Goal: Task Accomplishment & Management: Use online tool/utility

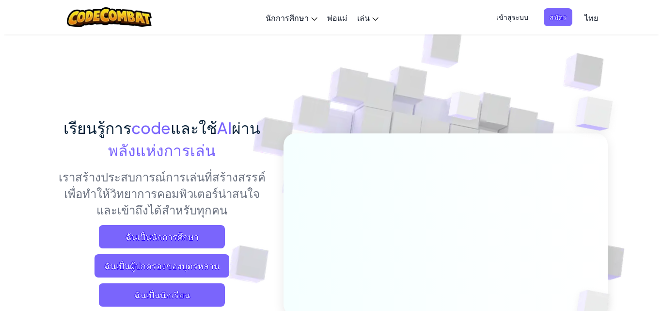
scroll to position [97, 0]
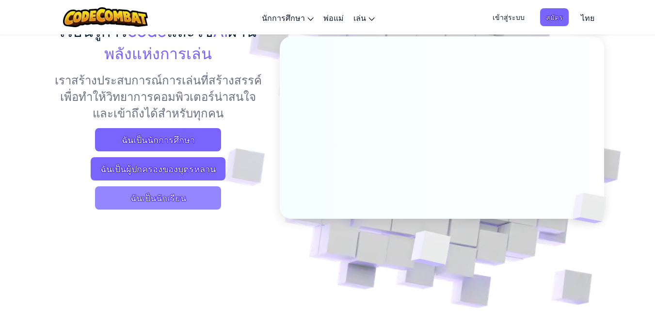
click at [173, 197] on span "ฉันเป็นนักเรียน" at bounding box center [158, 197] width 126 height 23
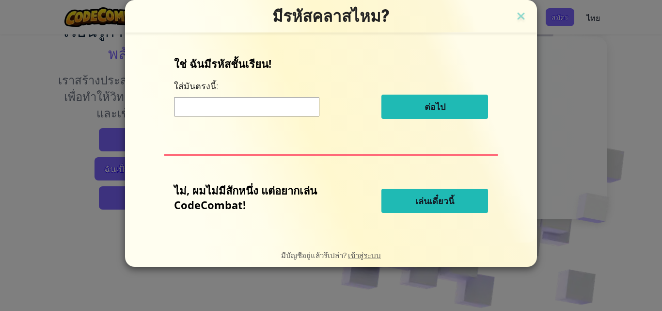
click at [237, 103] on input at bounding box center [246, 106] width 145 height 19
type input "GiftFalseFast"
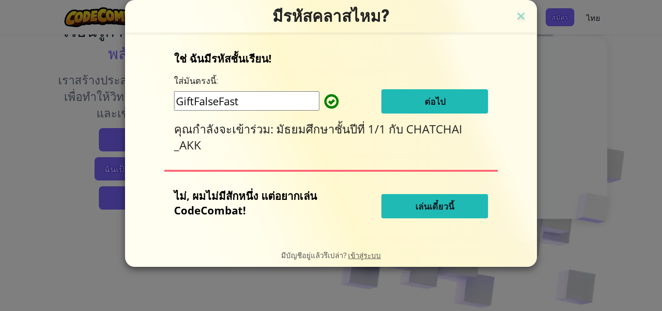
click at [444, 203] on span "เล่นเดี๋ยวนี้" at bounding box center [434, 206] width 39 height 12
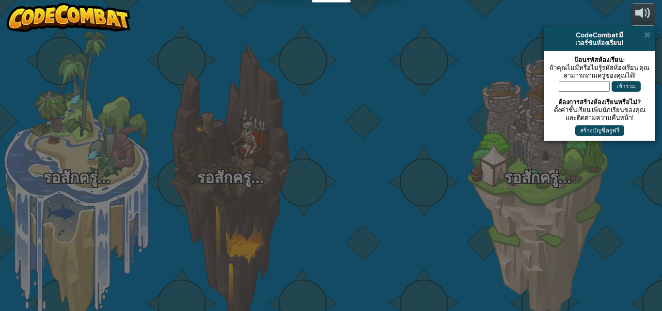
select select "th"
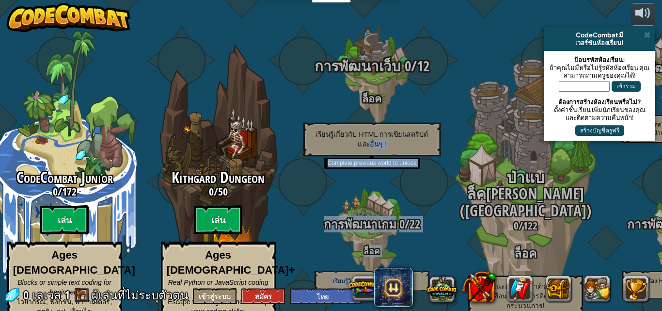
drag, startPoint x: 441, startPoint y: 129, endPoint x: 292, endPoint y: 128, distance: 149.3
click at [295, 133] on div "CodeCombat Junior 0 / 172 เล่น Ages 5-8 Blocks or simple text coding for beginn…" at bounding box center [325, 155] width 674 height 311
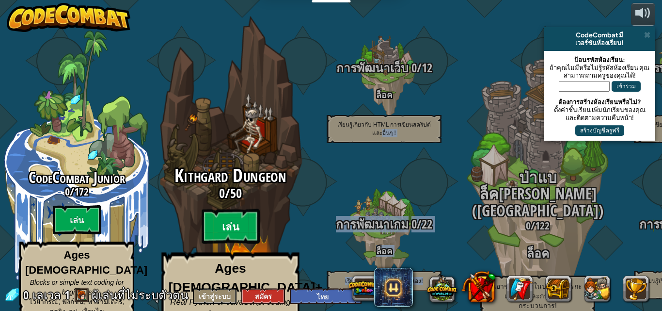
click at [236, 215] on btn "เล่น" at bounding box center [231, 226] width 58 height 35
select select "th"
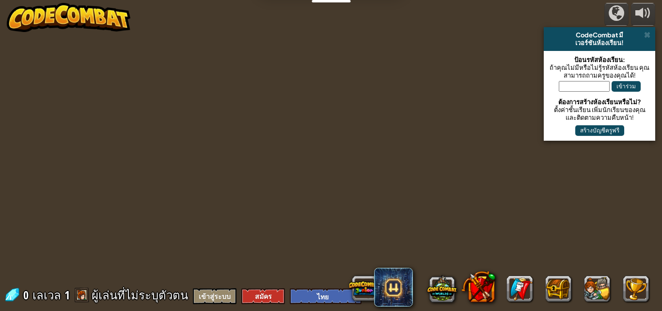
select select "th"
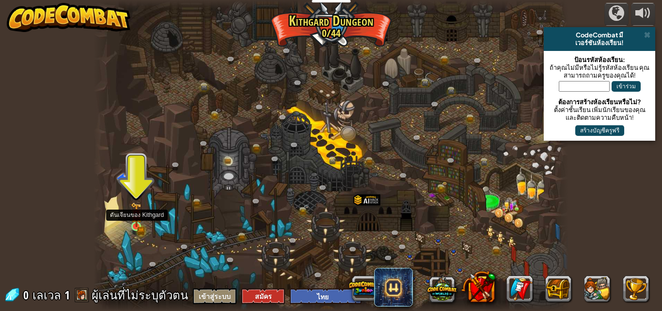
click at [136, 226] on img at bounding box center [136, 214] width 11 height 25
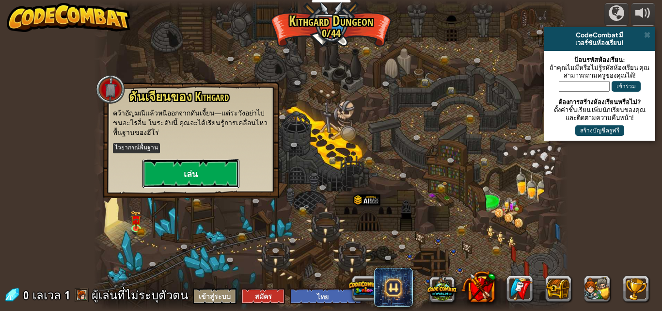
click at [179, 175] on button "เล่น" at bounding box center [191, 173] width 97 height 29
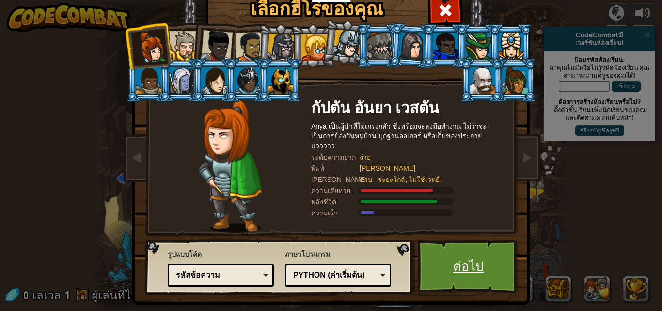
click at [465, 281] on link "ต่อไป" at bounding box center [468, 265] width 101 height 53
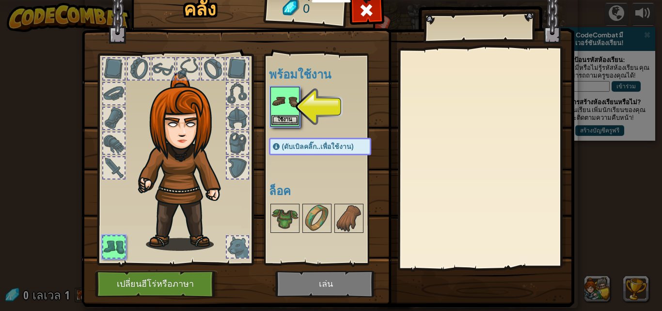
click at [272, 107] on img at bounding box center [284, 101] width 27 height 27
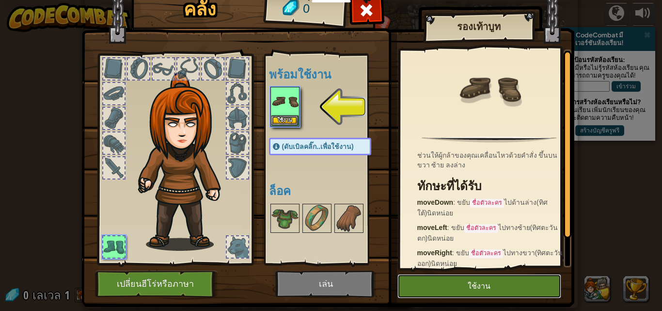
click at [465, 286] on button "ใช้งาน" at bounding box center [479, 286] width 164 height 24
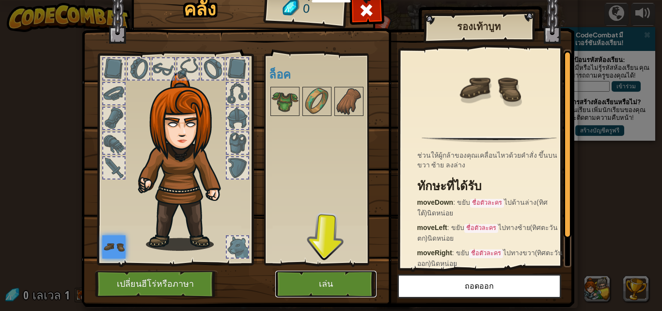
click at [320, 274] on button "เล่น" at bounding box center [325, 283] width 101 height 27
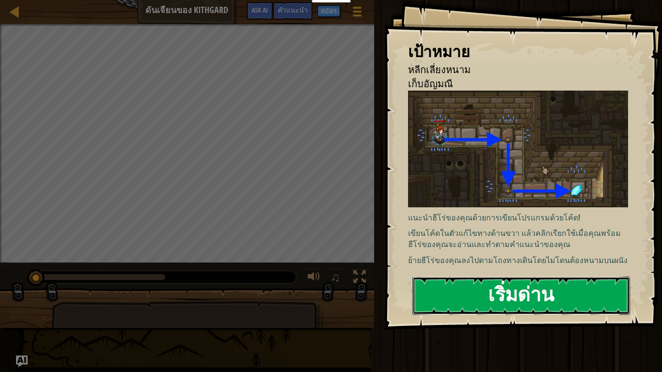
click at [477, 293] on button "เริ่มด่าน" at bounding box center [521, 296] width 218 height 38
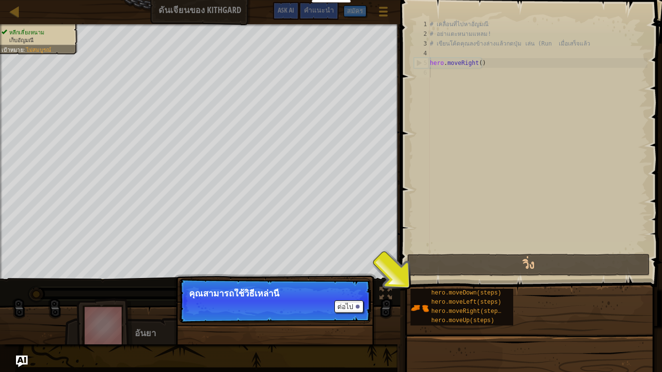
click at [308, 308] on p "ต่อไป คุณสามารถใช้วิธีเหล่านี้" at bounding box center [275, 301] width 192 height 45
click at [344, 306] on button "ต่อไป" at bounding box center [348, 307] width 29 height 13
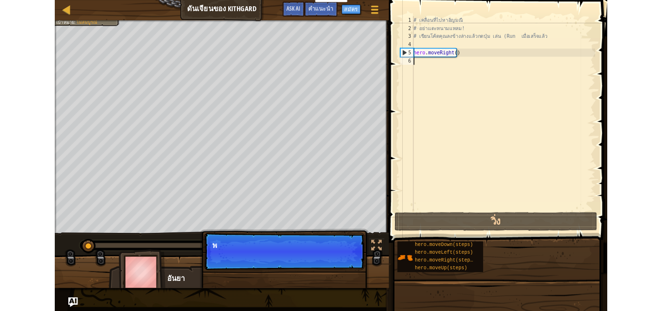
scroll to position [4, 0]
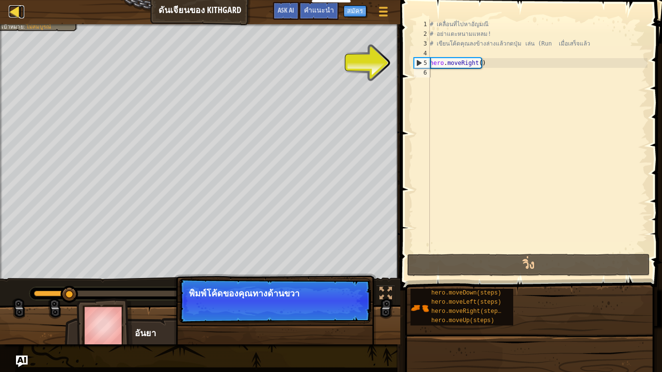
click at [13, 10] on div at bounding box center [15, 11] width 12 height 12
select select "th"
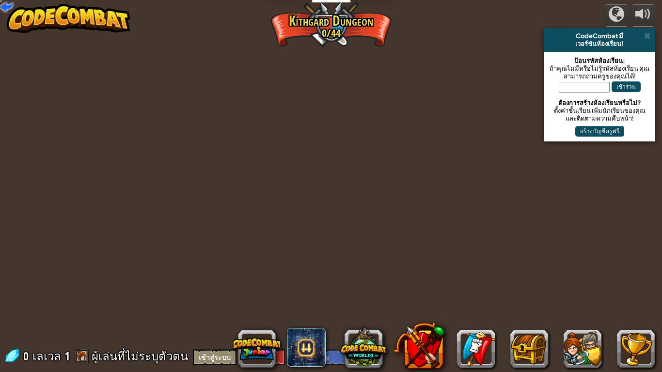
select select "th"
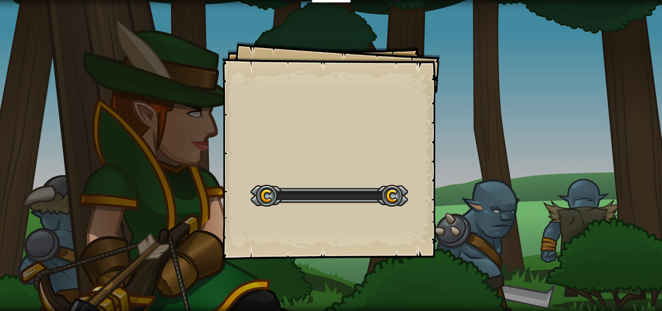
select select "th"
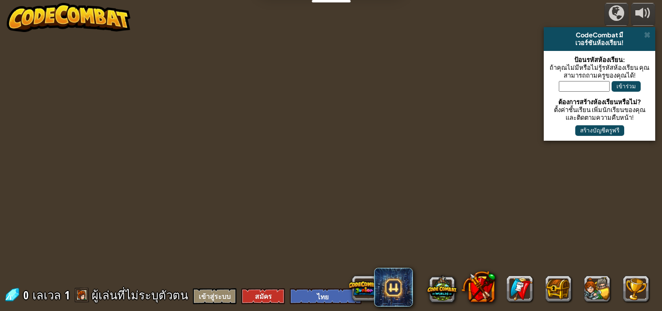
select select "th"
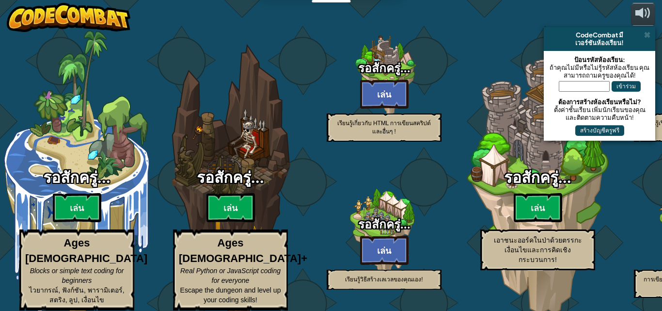
select select "th"
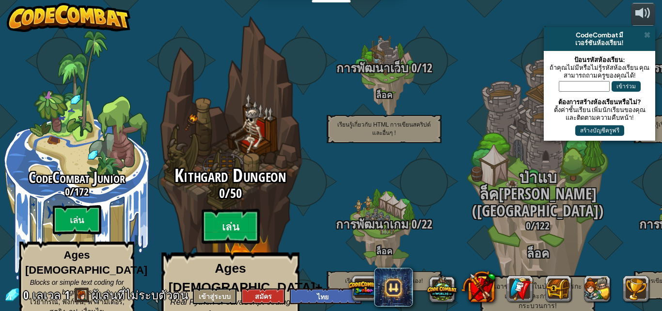
drag, startPoint x: 282, startPoint y: 118, endPoint x: 302, endPoint y: 118, distance: 20.8
click at [302, 118] on div "Kithgard Dungeon 0 / 50 เล่น Ages 8+ Real Python or JavaScript coding for every…" at bounding box center [230, 184] width 184 height 369
select select "th"
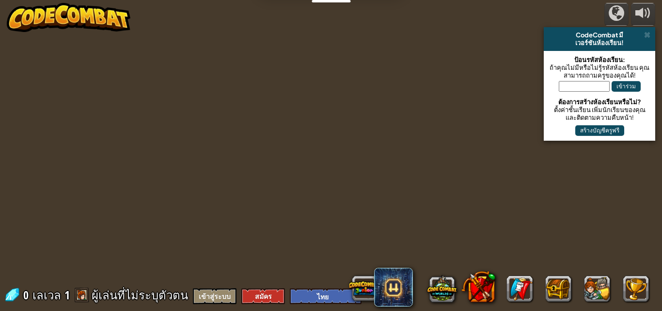
select select "th"
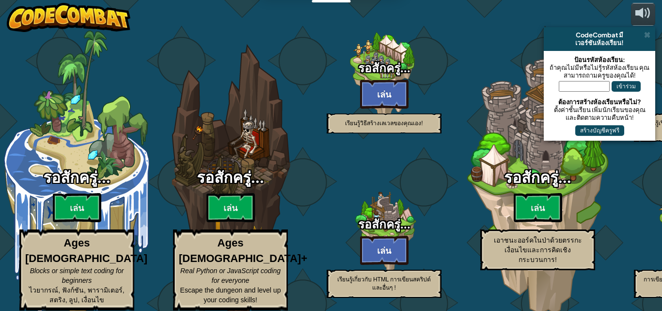
select select "th"
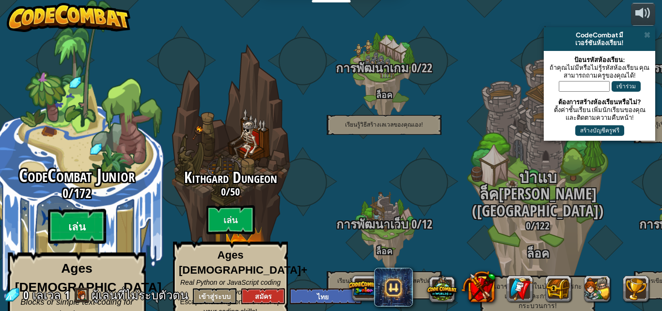
click at [82, 210] on btn "เล่น" at bounding box center [77, 226] width 58 height 35
select select "th"
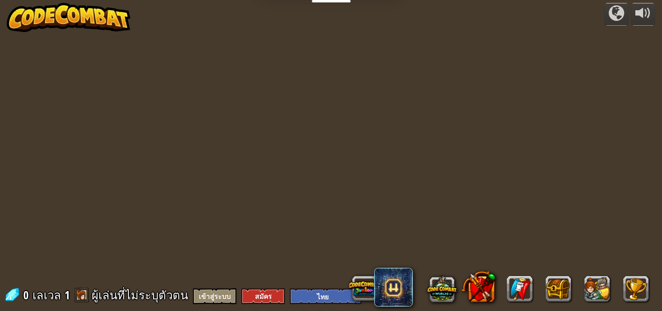
select select "th"
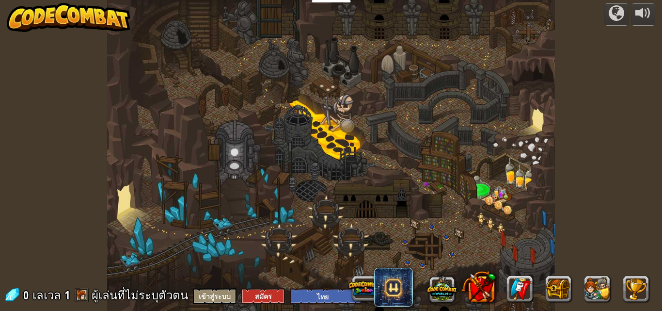
select select "th"
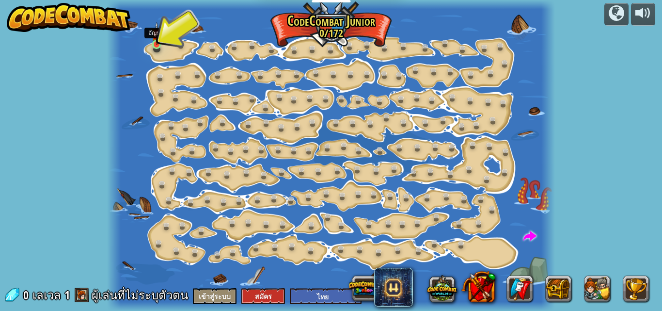
click at [152, 40] on img at bounding box center [157, 34] width 10 height 24
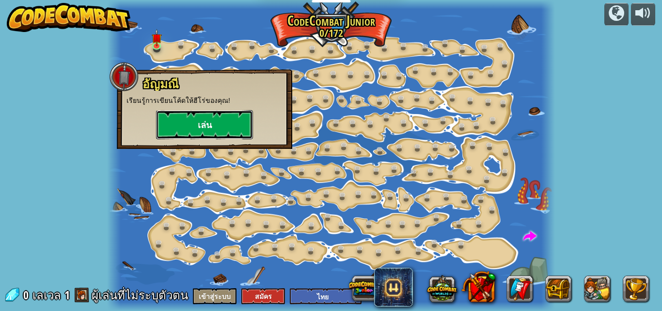
click at [184, 126] on button "เล่น" at bounding box center [204, 124] width 97 height 29
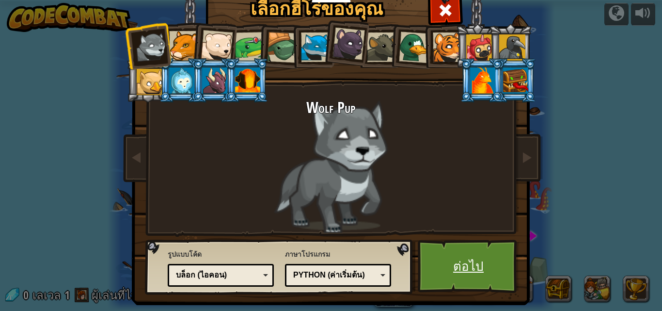
click at [489, 259] on link "ต่อไป" at bounding box center [468, 265] width 101 height 53
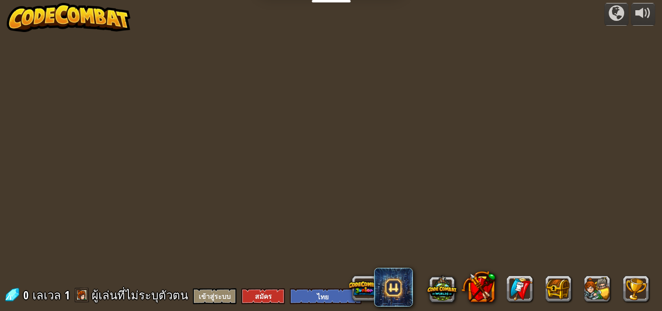
select select "th"
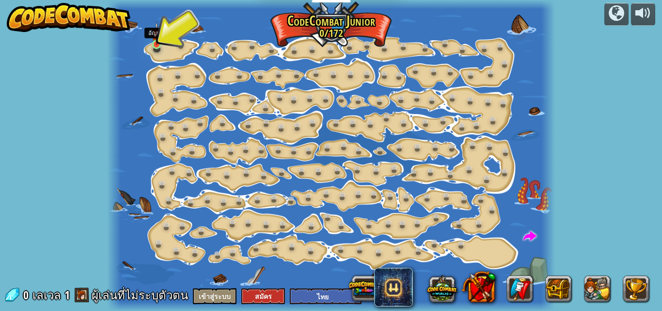
click at [157, 42] on img at bounding box center [157, 34] width 10 height 24
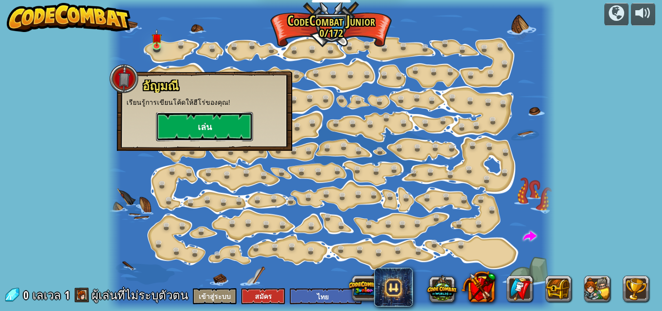
click at [186, 126] on button "เล่น" at bounding box center [204, 126] width 97 height 29
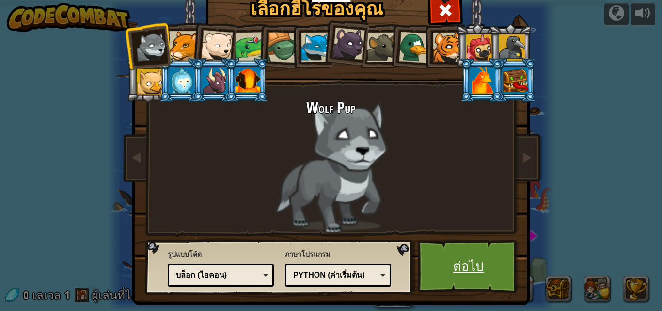
click at [450, 254] on link "ต่อไป" at bounding box center [468, 265] width 101 height 53
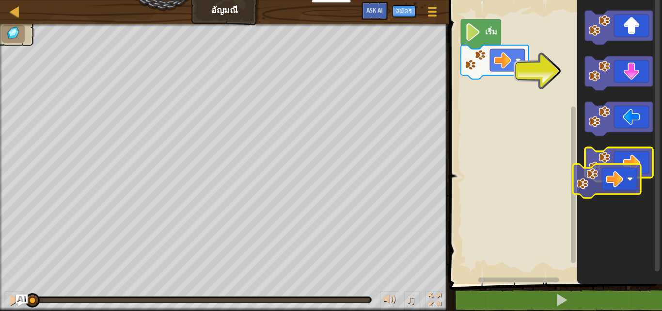
click at [603, 156] on g "พื้นที่ทำงาน Blockly" at bounding box center [619, 164] width 68 height 34
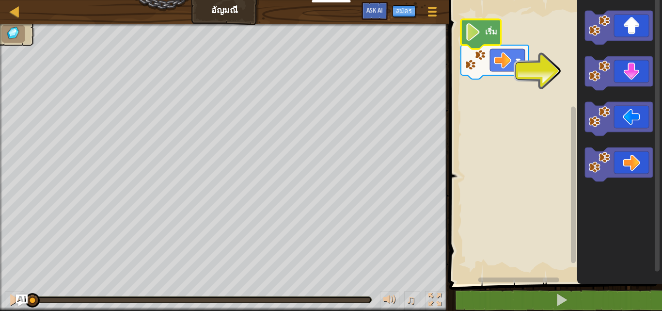
click at [484, 31] on icon "พื้นที่ทำงาน Blockly" at bounding box center [481, 34] width 40 height 30
click at [488, 32] on text "เริ่ม" at bounding box center [491, 31] width 12 height 11
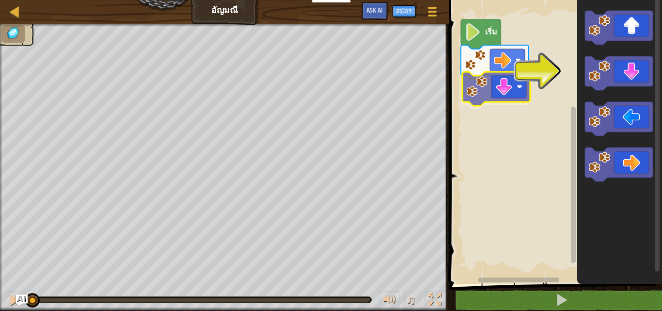
click at [499, 92] on div "เริ่ม" at bounding box center [554, 139] width 216 height 288
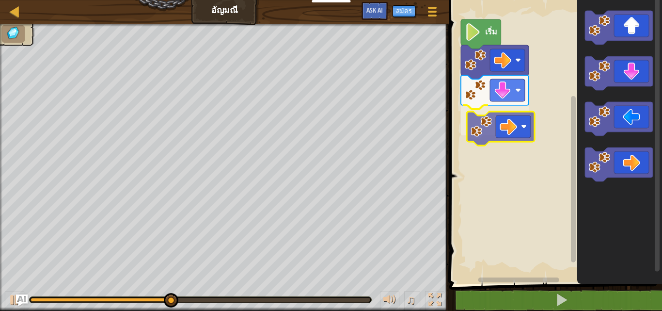
click at [500, 126] on div "เริ่ม" at bounding box center [554, 139] width 216 height 288
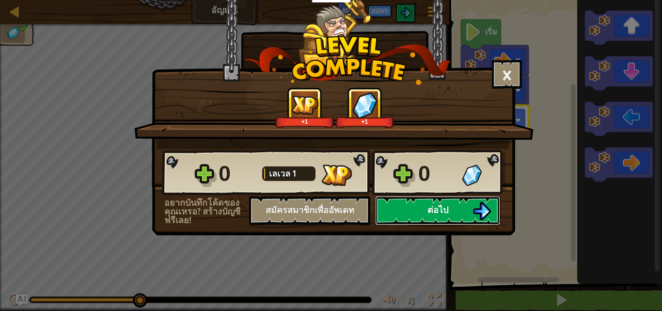
click at [421, 207] on button "ต่อไป" at bounding box center [437, 210] width 125 height 29
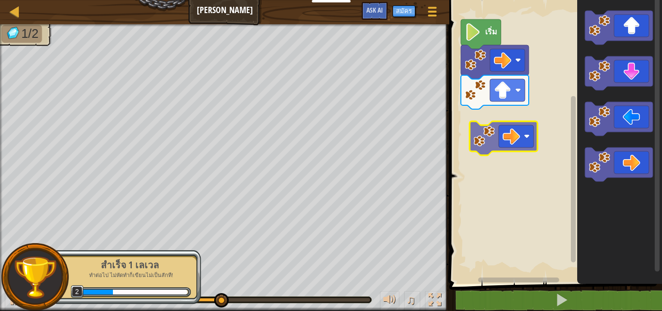
click at [507, 135] on div "เริ่ม" at bounding box center [554, 139] width 216 height 288
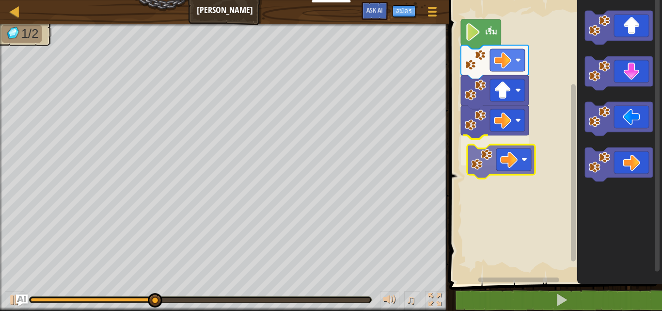
click at [506, 160] on div "เริ่ม" at bounding box center [554, 139] width 216 height 288
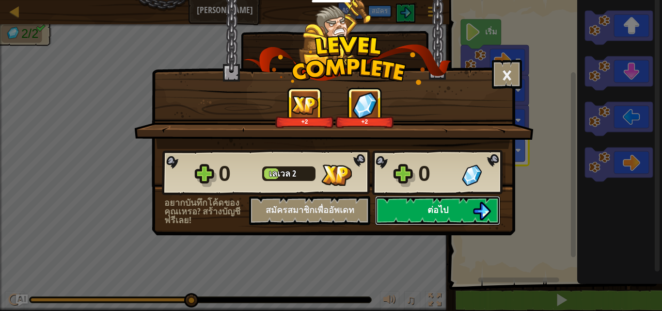
click at [423, 198] on button "ต่อไป" at bounding box center [437, 210] width 125 height 29
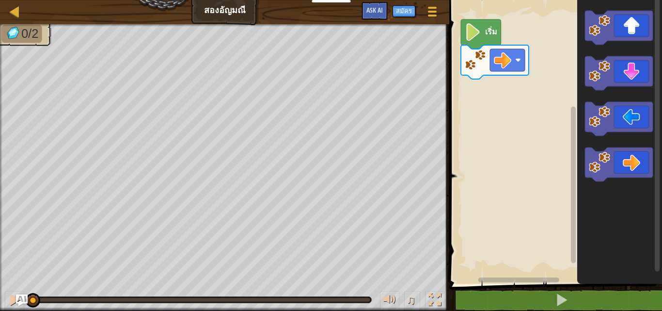
click at [494, 151] on div "เริ่ม" at bounding box center [554, 139] width 216 height 288
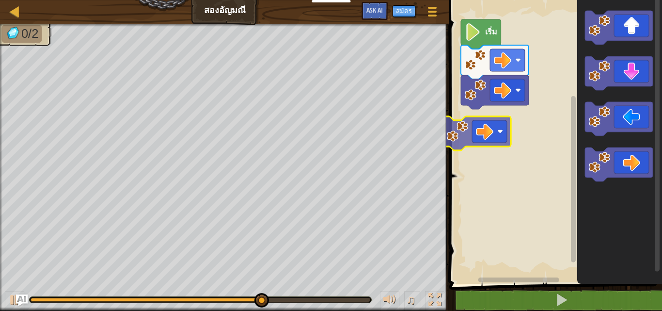
click at [482, 139] on div "เริ่ม" at bounding box center [554, 139] width 216 height 288
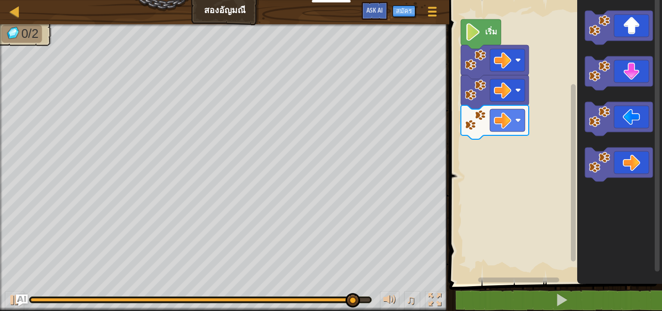
click at [544, 155] on div "เริ่ม" at bounding box center [554, 139] width 216 height 288
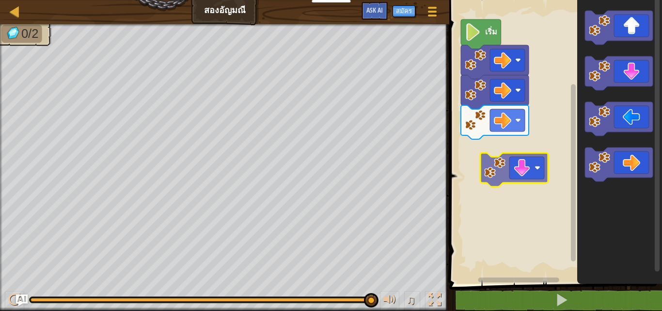
click at [458, 156] on div "เริ่ม" at bounding box center [554, 139] width 216 height 288
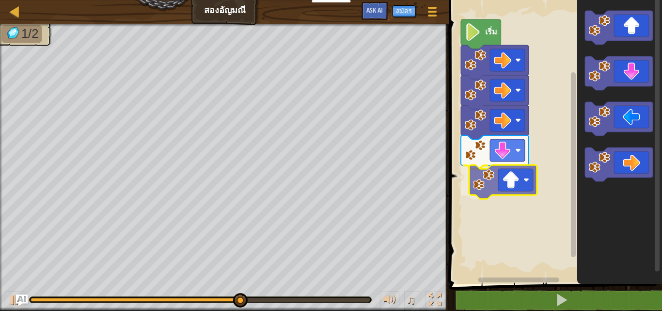
click at [497, 179] on div "เริ่ม" at bounding box center [554, 139] width 216 height 288
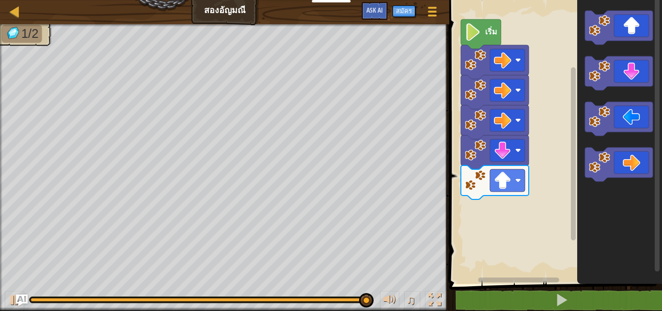
click at [515, 172] on div "เริ่ม" at bounding box center [554, 139] width 216 height 288
click at [536, 214] on div "เริ่ม" at bounding box center [554, 139] width 216 height 288
click at [546, 162] on div "เริ่ม" at bounding box center [554, 139] width 216 height 288
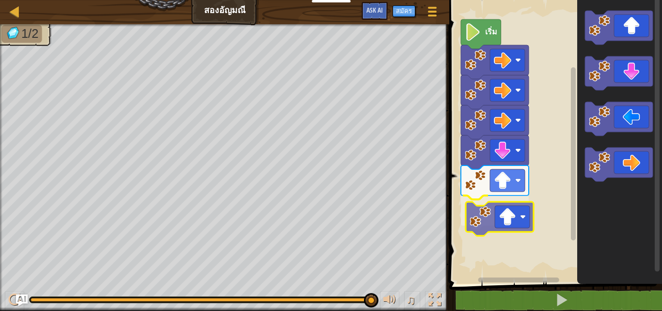
click at [495, 216] on div "เริ่ม" at bounding box center [554, 139] width 216 height 288
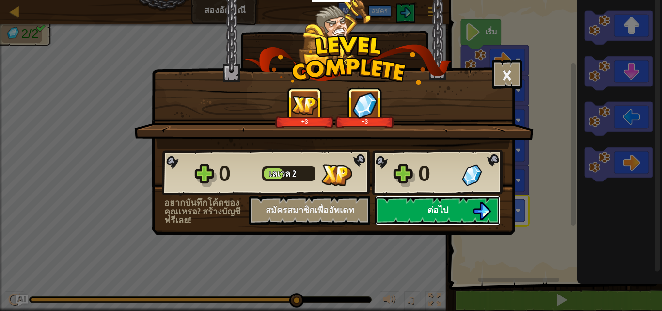
click at [430, 217] on button "ต่อไป" at bounding box center [437, 210] width 125 height 29
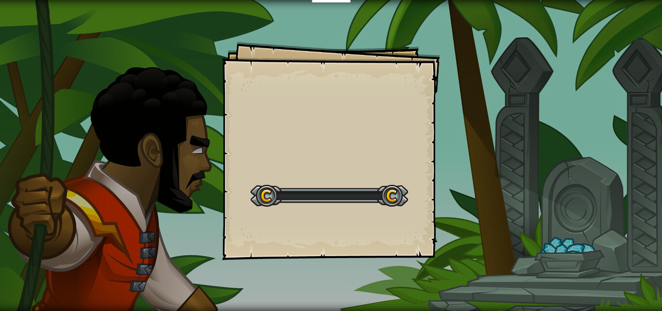
select select "th"
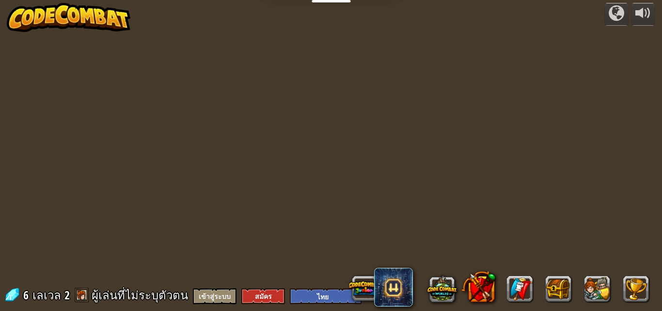
select select "th"
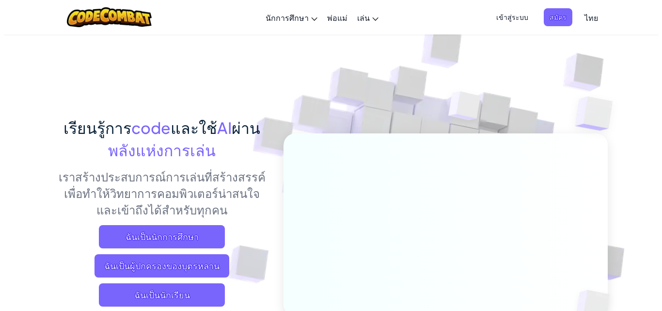
scroll to position [97, 0]
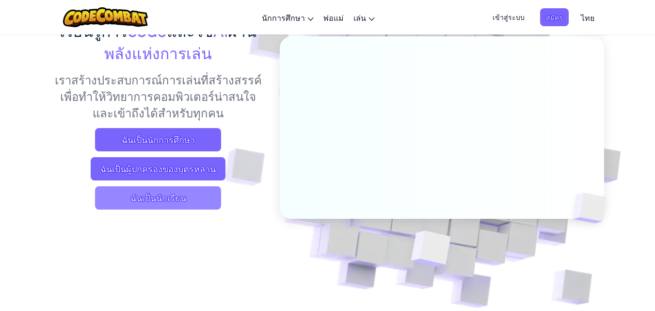
click at [145, 194] on span "ฉันเป็นนักเรียน" at bounding box center [158, 197] width 126 height 23
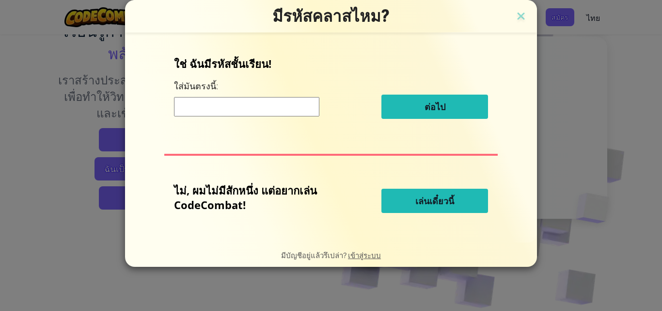
click at [268, 103] on input at bounding box center [246, 106] width 145 height 19
type input "GiftFalseFast"
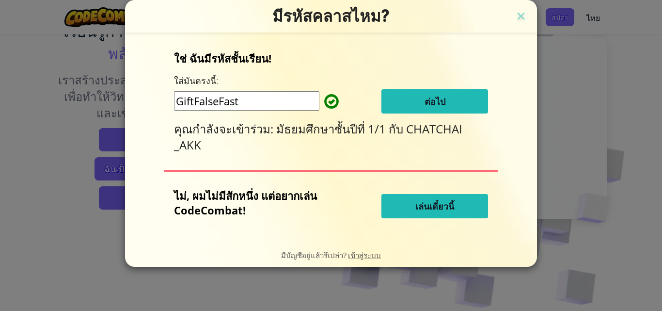
click at [424, 206] on span "เล่นเดี๋ยวนี้" at bounding box center [434, 206] width 39 height 12
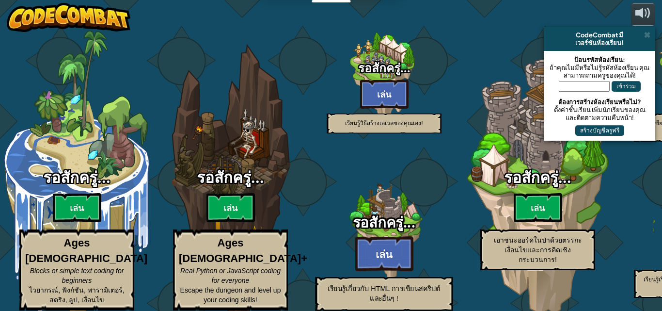
select select "th"
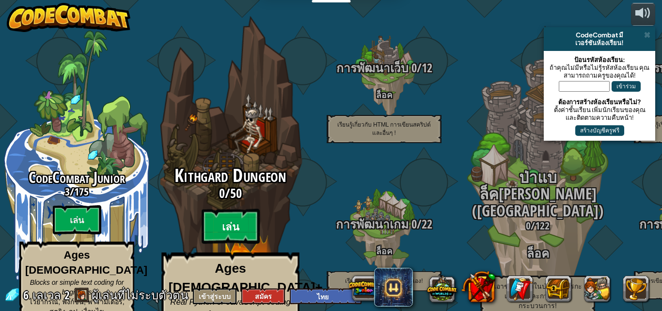
click at [231, 209] on btn "เล่น" at bounding box center [231, 226] width 58 height 35
select select "th"
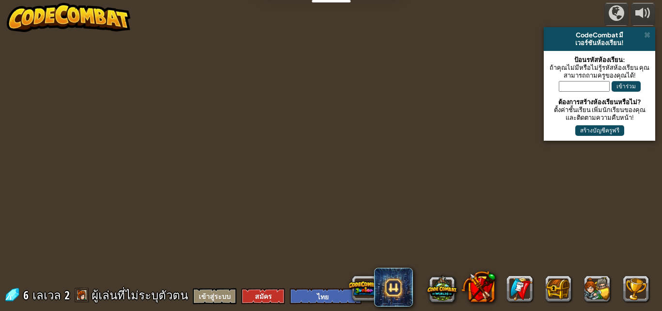
select select "th"
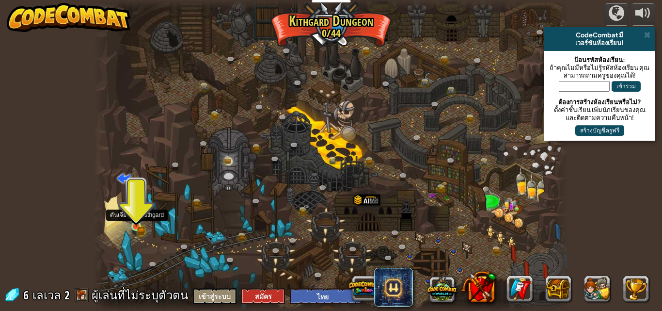
click at [134, 221] on img at bounding box center [136, 214] width 11 height 25
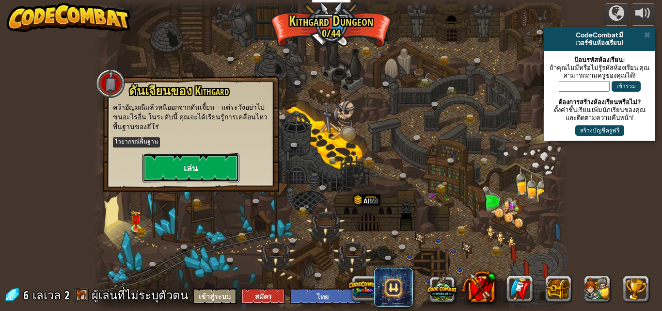
click at [203, 161] on button "เล่น" at bounding box center [191, 167] width 97 height 29
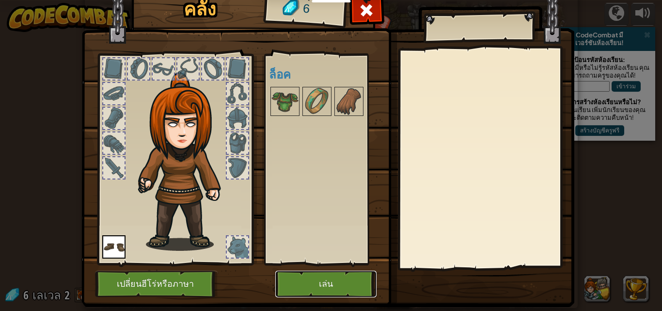
click at [347, 276] on button "เล่น" at bounding box center [325, 283] width 101 height 27
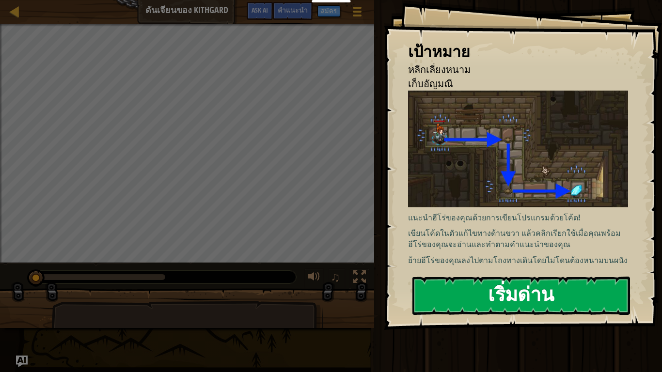
click at [506, 300] on button "เริ่มด่าน" at bounding box center [521, 296] width 218 height 38
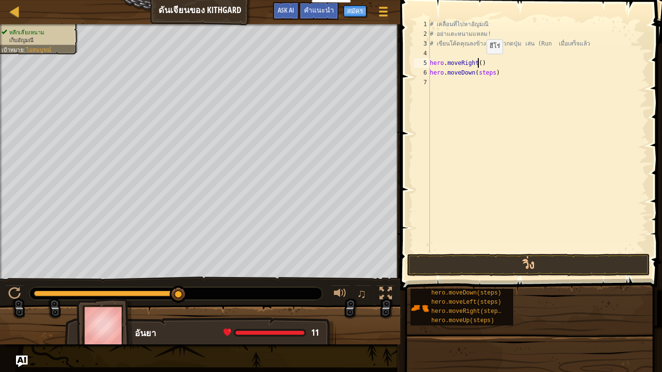
click at [478, 64] on div "# เคลื่อนที่ไปหา[PERSON_NAME] # อย่าแตะหนามแหลม! # เขียนโค้ดคุณลงข้างล่างแล้วกด…" at bounding box center [538, 145] width 220 height 252
click at [491, 72] on div "# เคลื่อนที่ไปหา[PERSON_NAME] # อย่าแตะหนามแหลม! # เขียนโค้ดคุณลงข้างล่างแล้วกด…" at bounding box center [538, 145] width 220 height 252
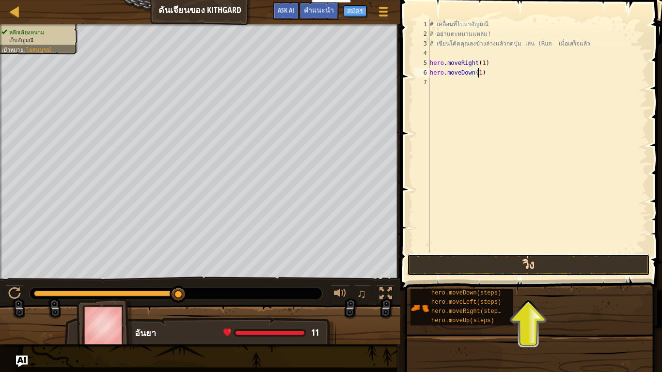
click at [518, 266] on button "วิ่ง" at bounding box center [528, 265] width 243 height 22
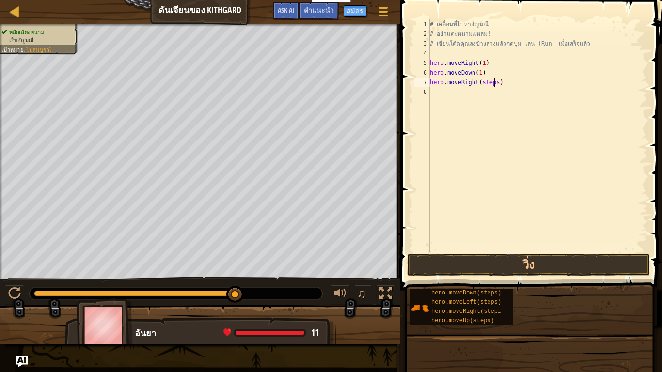
click at [494, 81] on div "# เคลื่อนที่ไปหา[PERSON_NAME] # อย่าแตะหนามแหลม! # เขียนโค้ดคุณลงข้างล่างแล้วกด…" at bounding box center [538, 145] width 220 height 252
type textarea "hero.moveRight(1)"
click at [469, 261] on button "วิ่ง" at bounding box center [528, 265] width 243 height 22
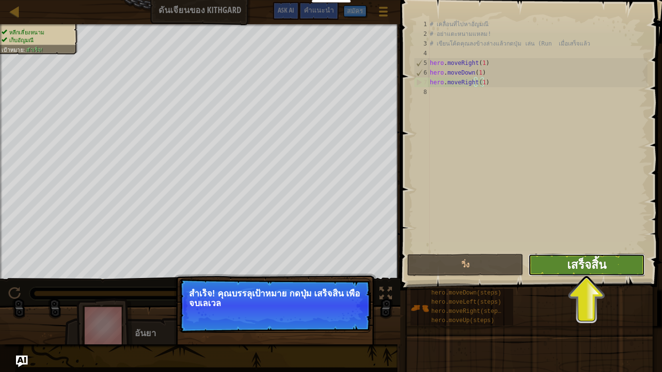
click at [591, 260] on span "เสร็จสิ้น" at bounding box center [586, 265] width 39 height 16
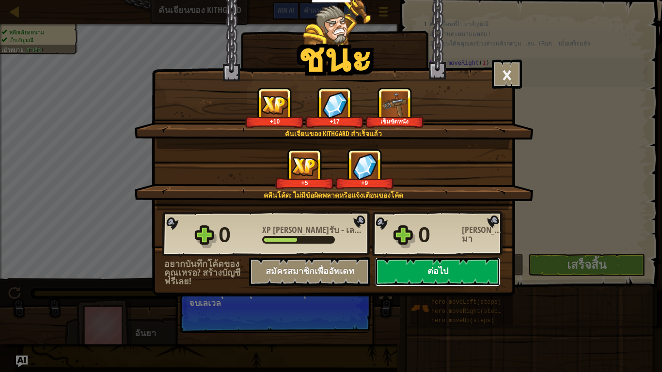
click at [429, 270] on button "ต่อไป" at bounding box center [437, 271] width 125 height 29
select select "th"
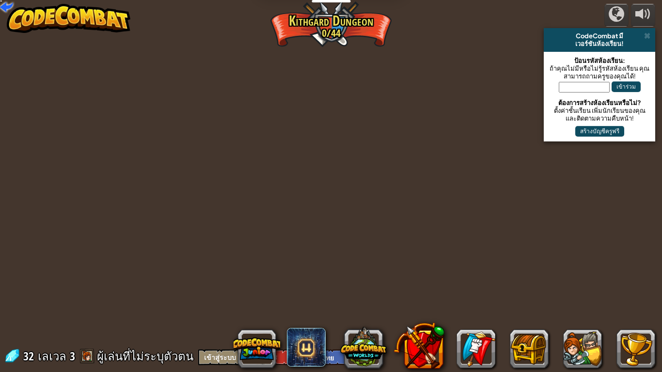
select select "th"
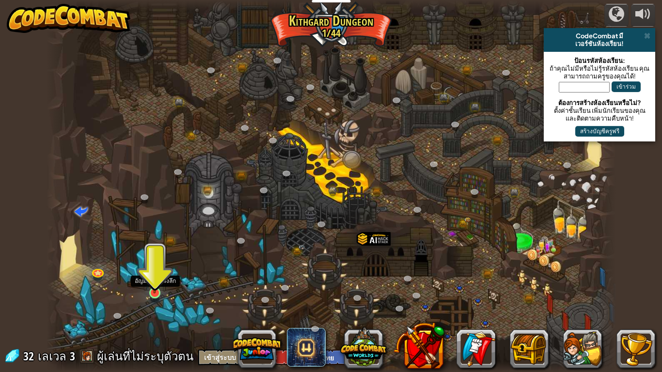
click at [155, 290] on img at bounding box center [154, 277] width 15 height 33
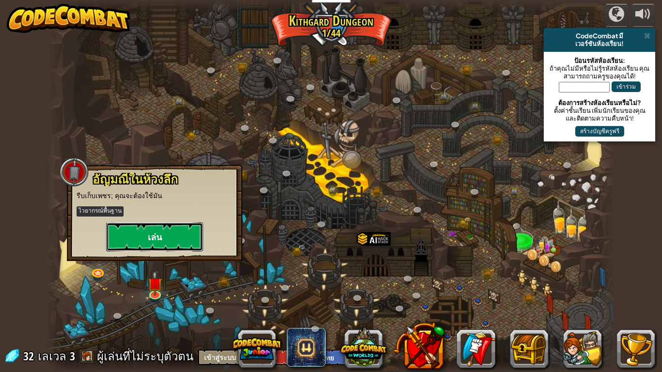
click at [160, 238] on button "เล่น" at bounding box center [154, 236] width 97 height 29
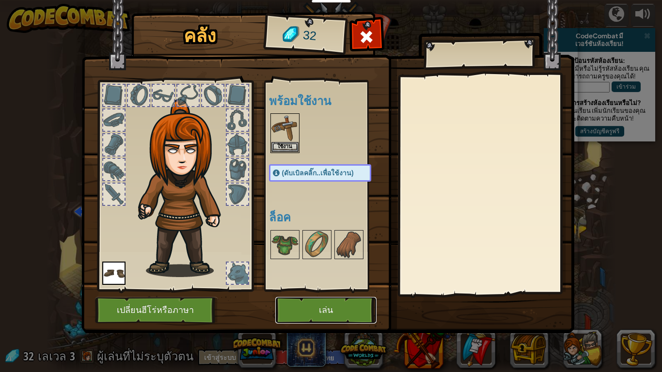
click at [303, 310] on button "เล่น" at bounding box center [325, 310] width 101 height 27
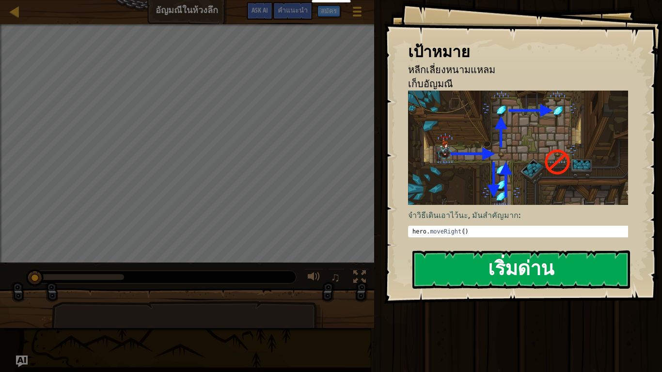
click at [468, 270] on button "เริ่มด่าน" at bounding box center [521, 270] width 218 height 38
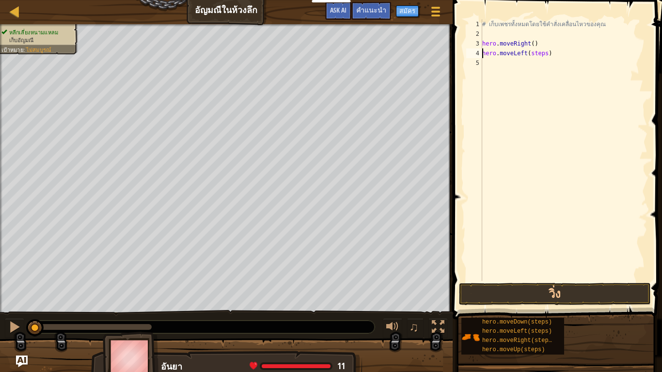
click at [541, 53] on div "# เก็บเพชรทั้งหมดโดยใช้คำสั่งเคลื่อนไหวของคุณ hero . moveRight ( ) hero . moveL…" at bounding box center [563, 159] width 167 height 281
click at [546, 52] on div "# เก็บเพชรทั้งหมดโดยใช้คำสั่งเคลื่อนไหวของคุณ hero . moveRight ( ) hero . moveL…" at bounding box center [563, 159] width 167 height 281
click at [543, 52] on div "# เก็บเพชรทั้งหมดโดยใช้คำสั่งเคลื่อนไหวของคุณ hero . moveRight ( ) hero . moveL…" at bounding box center [563, 159] width 167 height 281
drag, startPoint x: 508, startPoint y: 53, endPoint x: 526, endPoint y: 59, distance: 18.2
click at [526, 59] on div "# เก็บเพชรทั้งหมดโดยใช้คำสั่งเคลื่อนไหวของคุณ hero . moveRight ( ) hero . moveL…" at bounding box center [563, 159] width 167 height 281
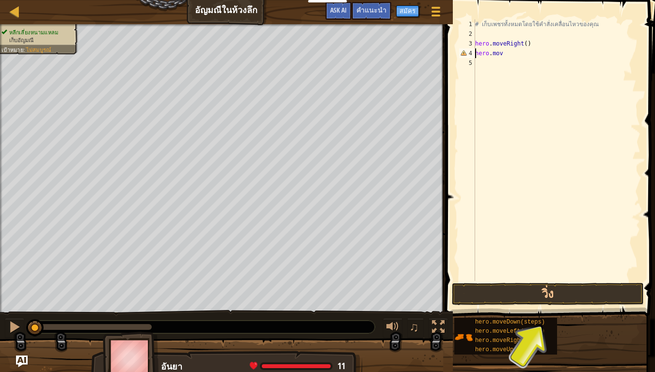
click at [518, 55] on div "# เก็บเพชรทั้งหมดโดยใช้คำสั่งเคลื่อนไหวของคุณ hero . moveRight ( ) hero . mov" at bounding box center [556, 159] width 167 height 281
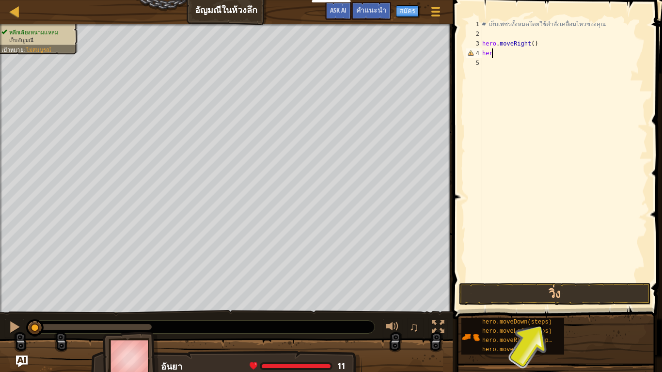
type textarea "h"
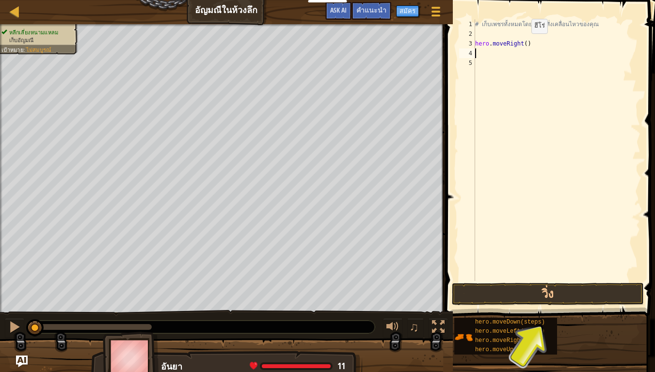
click at [523, 43] on div "# เก็บเพชรทั้งหมดโดยใช้คำสั่งเคลื่อนไหวของคุณ hero . moveRight ( )" at bounding box center [556, 159] width 167 height 281
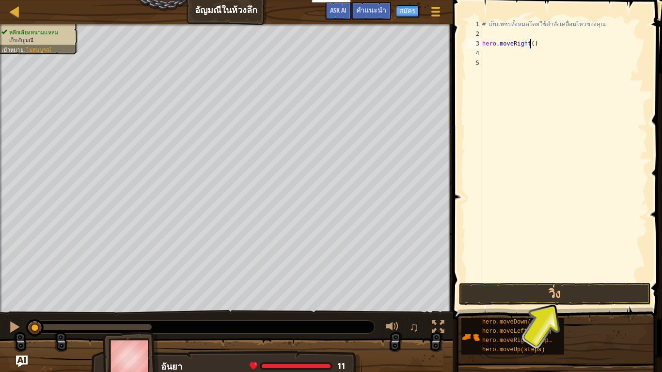
scroll to position [4, 4]
click at [527, 293] on button "วิ่ง" at bounding box center [555, 294] width 192 height 22
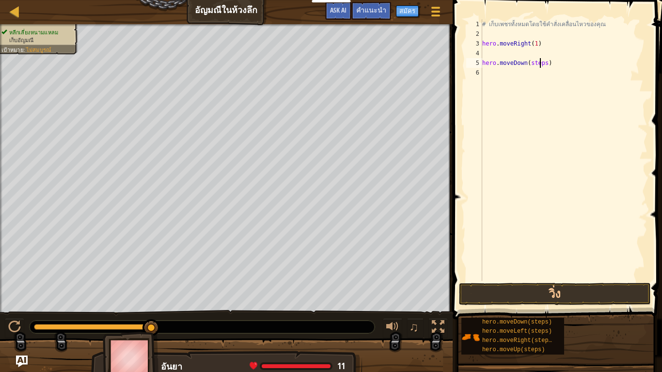
click at [543, 59] on div "# เก็บเพชรทั้งหมดโดยใช้คำสั่งเคลื่อนไหวของคุณ hero . moveRight ( 1 ) hero . mov…" at bounding box center [563, 159] width 167 height 281
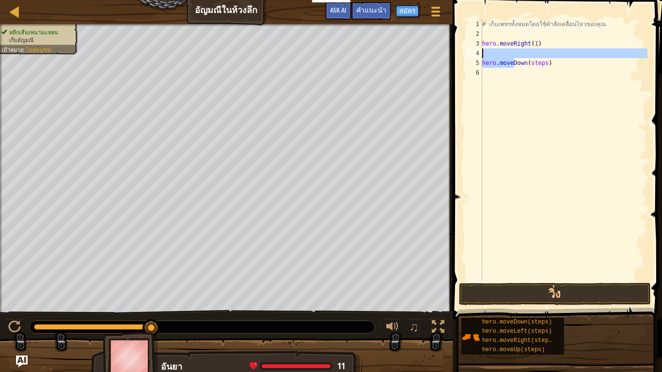
drag, startPoint x: 514, startPoint y: 64, endPoint x: 519, endPoint y: 57, distance: 9.0
click at [519, 57] on div "# เก็บเพชรทั้งหมดโดยใช้คำสั่งเคลื่อนไหวของคุณ hero . moveRight ( 1 ) hero . mov…" at bounding box center [563, 159] width 167 height 281
type textarea "hero.moveDown(steps)"
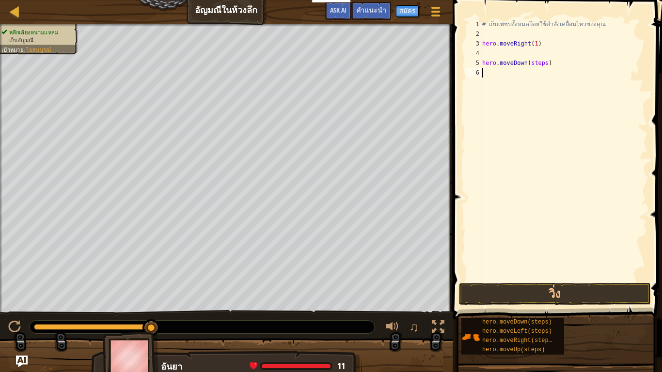
drag, startPoint x: 543, startPoint y: 91, endPoint x: 544, endPoint y: 69, distance: 21.8
click at [544, 85] on div "# เก็บเพชรทั้งหมดโดยใช้คำสั่งเคลื่อนไหวของคุณ hero . moveRight ( 1 ) hero . mov…" at bounding box center [563, 159] width 167 height 281
click at [546, 63] on div "# เก็บเพชรทั้งหมดโดยใช้คำสั่งเคลื่อนไหวของคุณ hero . moveRight ( 1 ) hero . mov…" at bounding box center [563, 159] width 167 height 281
type textarea "h"
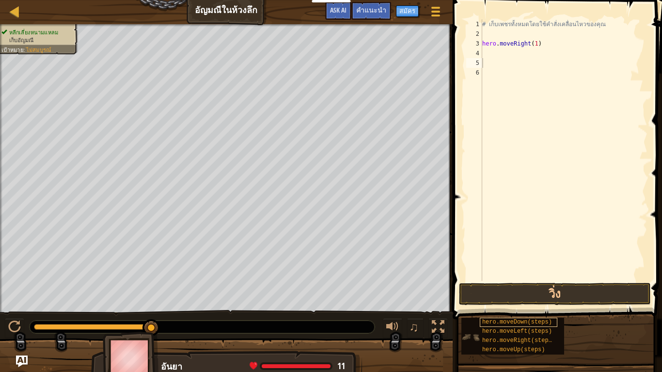
click at [520, 310] on div "hero.moveDown(steps) hero.moveLeft(steps) hero.moveRight(steps) hero.moveUp(ste…" at bounding box center [558, 336] width 194 height 38
click at [541, 50] on div "# เก็บเพชรทั้งหมดโดยใช้คำสั่งเคลื่อนไหวของคุณ hero . moveRight ( 1 ) hero . mov…" at bounding box center [563, 150] width 167 height 262
click at [507, 291] on button "วิ่ง" at bounding box center [555, 294] width 192 height 22
click at [536, 58] on div "# เก็บเพชรทั้งหมดโดยใช้คำสั่งเคลื่อนไหวของคุณ hero . moveRight ( 1 ) hero . mov…" at bounding box center [563, 150] width 167 height 262
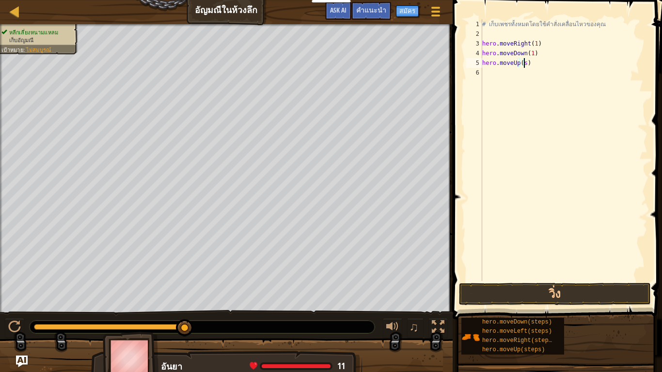
scroll to position [4, 3]
click at [518, 297] on button "วิ่ง" at bounding box center [555, 294] width 192 height 22
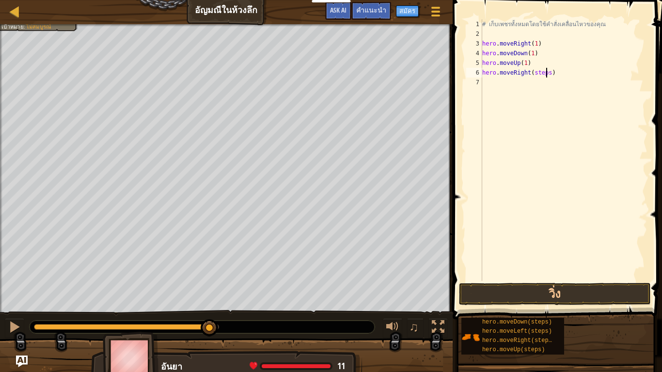
click at [547, 73] on div "# เก็บเพชรทั้งหมดโดยใช้คำสั่งเคลื่อนไหวของคุณ hero . moveRight ( 1 ) hero . mov…" at bounding box center [563, 159] width 167 height 281
click at [532, 286] on button "วิ่ง" at bounding box center [555, 294] width 192 height 22
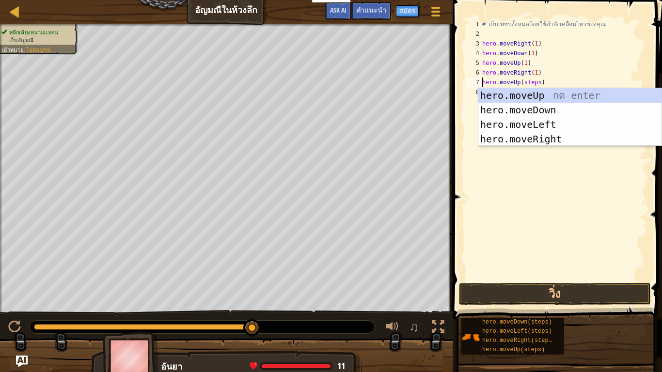
click at [537, 84] on div "# เก็บเพชรทั้งหมดโดยใช้คำสั่งเคลื่อนไหวของคุณ hero . moveRight ( 1 ) hero . mov…" at bounding box center [563, 159] width 167 height 281
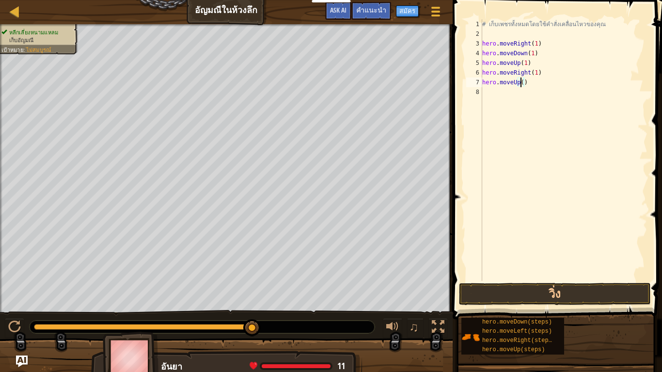
scroll to position [4, 3]
click at [502, 288] on button "วิ่ง" at bounding box center [555, 294] width 192 height 22
click at [541, 92] on div "# เก็บเพชรทั้งหมดโดยใช้คำสั่งเคลื่อนไหวของคุณ hero . moveRight ( 1 ) hero . mov…" at bounding box center [563, 159] width 167 height 281
click at [539, 92] on div "# เก็บเพชรทั้งหมดโดยใช้คำสั่งเคลื่อนไหวของคุณ hero . moveRight ( 1 ) hero . mov…" at bounding box center [563, 159] width 167 height 281
click at [541, 92] on div "# เก็บเพชรทั้งหมดโดยใช้คำสั่งเคลื่อนไหวของคุณ hero . moveRight ( 1 ) hero . mov…" at bounding box center [563, 159] width 167 height 281
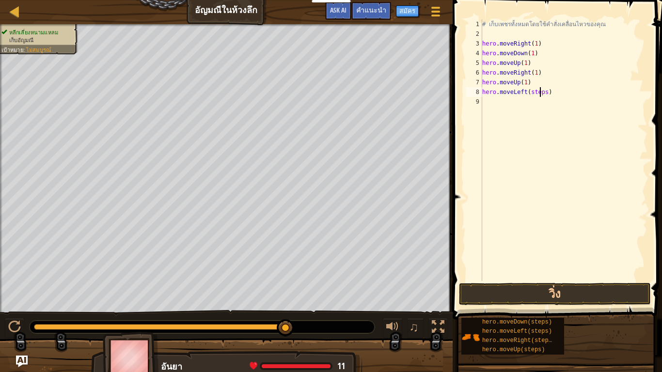
click at [541, 92] on div "# เก็บเพชรทั้งหมดโดยใช้คำสั่งเคลื่อนไหวของคุณ hero . moveRight ( 1 ) hero . mov…" at bounding box center [563, 159] width 167 height 281
type textarea "hero.moveLeft(1)"
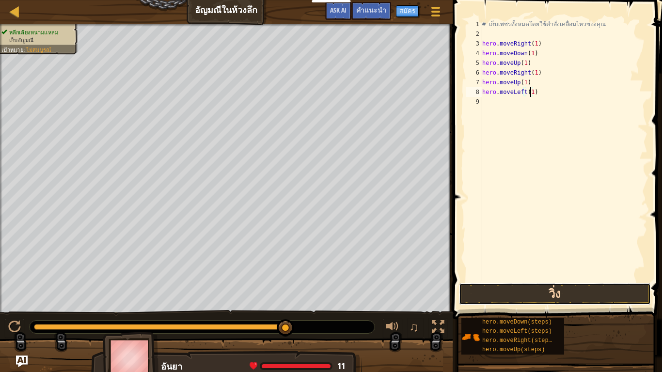
click at [525, 288] on button "วิ่ง" at bounding box center [555, 294] width 192 height 22
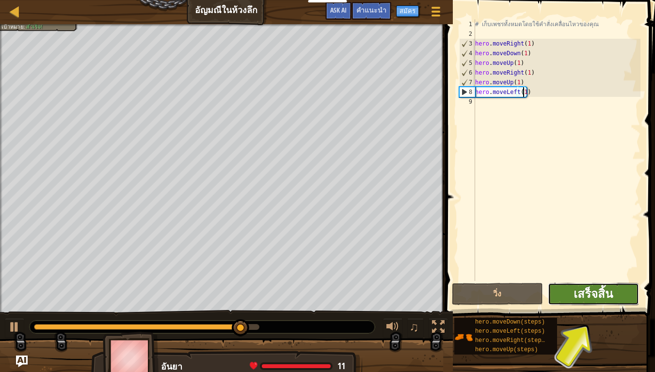
click at [599, 290] on span "เสร็จสิ้น" at bounding box center [592, 294] width 39 height 16
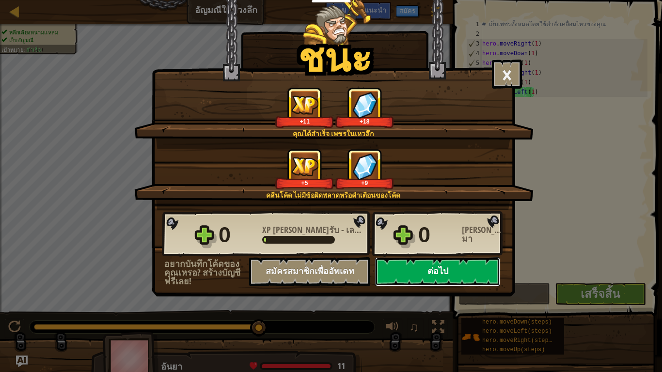
click at [436, 266] on button "ต่อไป" at bounding box center [437, 271] width 125 height 29
select select "th"
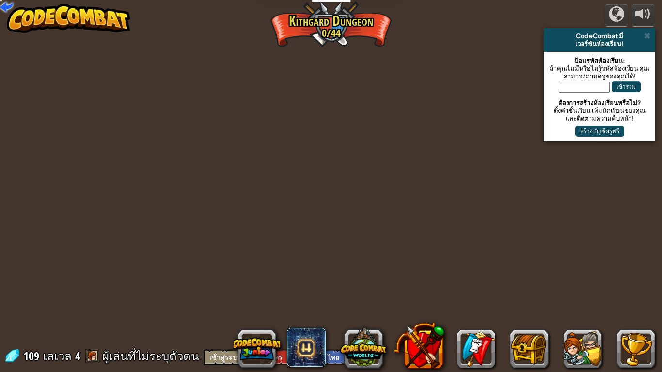
select select "th"
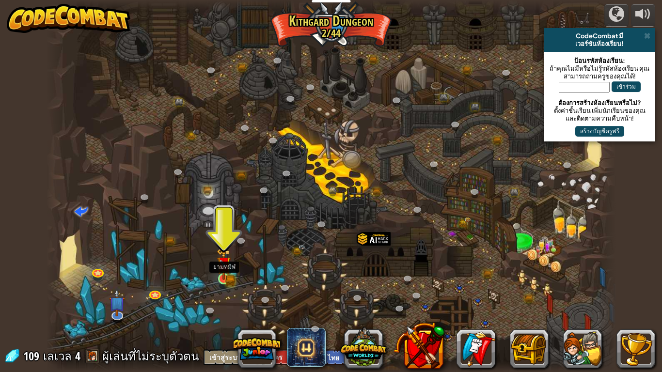
click at [225, 271] on img at bounding box center [224, 264] width 15 height 32
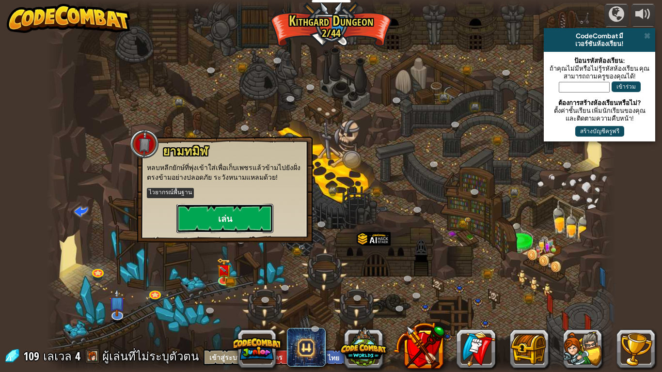
click at [234, 206] on button "เล่น" at bounding box center [224, 218] width 97 height 29
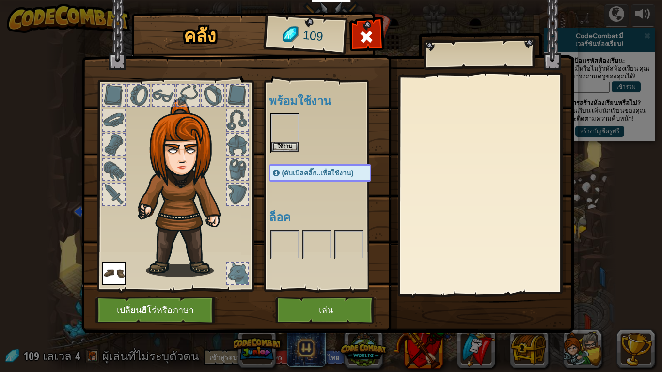
click at [232, 208] on img at bounding box center [186, 188] width 104 height 178
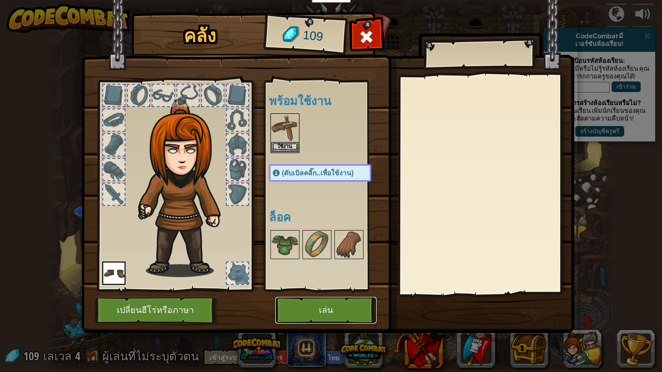
click at [319, 310] on button "เล่น" at bounding box center [325, 310] width 101 height 27
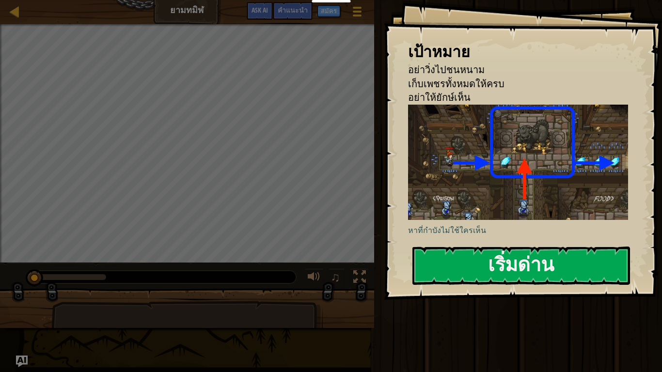
click at [447, 192] on img at bounding box center [521, 162] width 227 height 115
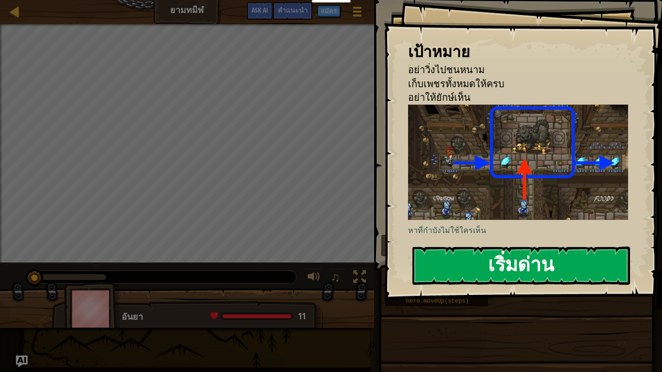
click at [464, 260] on button "เริ่มด่าน" at bounding box center [521, 266] width 218 height 38
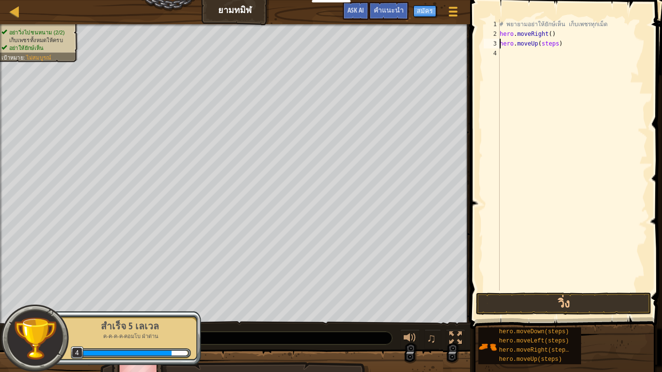
click at [555, 43] on div "# พยายามอย่าให้ยักษ์เห็น เก็บเพชรทุกเม็ด hero . moveRight ( ) hero . moveUp ( s…" at bounding box center [573, 164] width 150 height 291
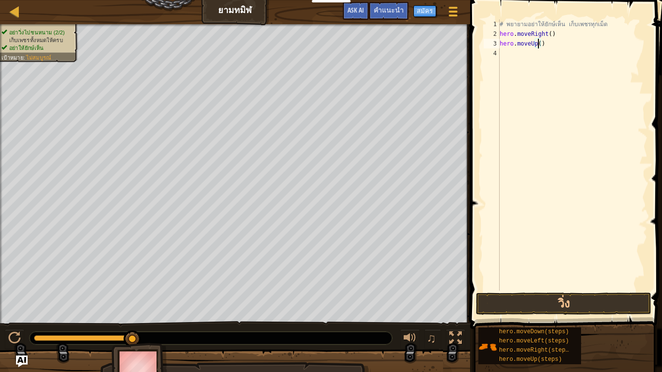
scroll to position [4, 3]
click at [547, 33] on div "# [PERSON_NAME]อย่าให้ยักษ์เห็น เก็บเพชรทุกเม็ด hero . moveRight ( ) hero . mov…" at bounding box center [573, 164] width 150 height 291
click at [548, 303] on button "วิ่ง" at bounding box center [563, 304] width 175 height 22
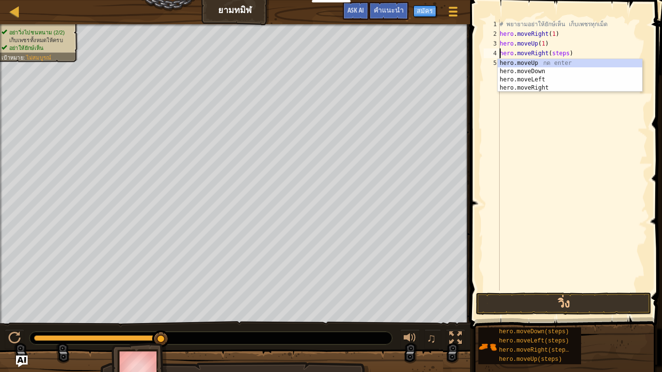
drag, startPoint x: 562, startPoint y: 55, endPoint x: 568, endPoint y: 55, distance: 6.3
click at [564, 55] on div "# [PERSON_NAME]อย่าให้ยักษ์เห็น เก็บเพชรทุกเม็ด hero . moveRight ( 1 ) hero . m…" at bounding box center [573, 164] width 150 height 291
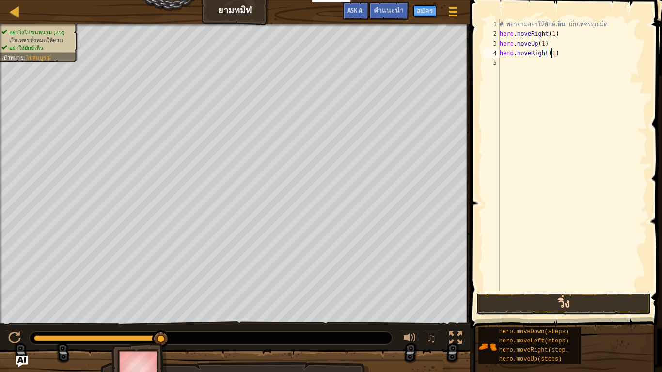
click at [499, 298] on button "วิ่ง" at bounding box center [563, 304] width 175 height 22
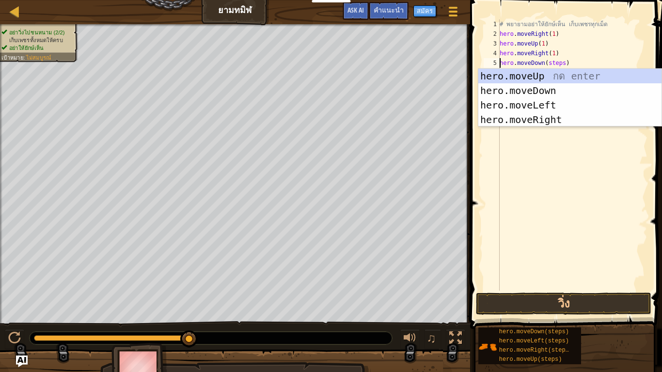
click at [558, 64] on div "# [PERSON_NAME]อย่าให้ยักษ์เห็น เก็บเพชรทุกเม็ด hero . moveRight ( 1 ) hero . m…" at bounding box center [573, 164] width 150 height 291
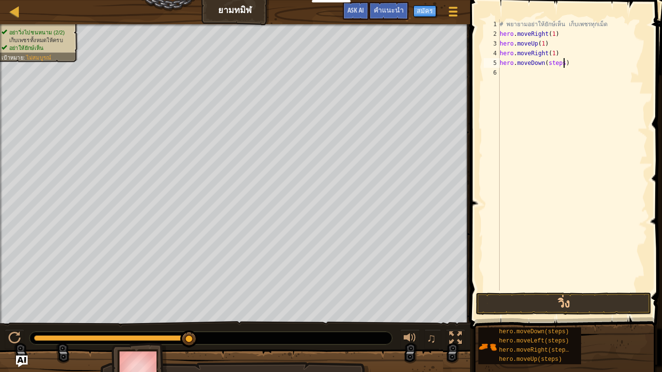
click at [562, 64] on div "# [PERSON_NAME]อย่าให้ยักษ์เห็น เก็บเพชรทุกเม็ด hero . moveRight ( 1 ) hero . m…" at bounding box center [573, 164] width 150 height 291
click at [559, 64] on div "# [PERSON_NAME]อย่าให้ยักษ์เห็น เก็บเพชรทุกเม็ด hero . moveRight ( 1 ) hero . m…" at bounding box center [573, 164] width 150 height 291
click at [563, 304] on button "วิ่ง" at bounding box center [563, 304] width 175 height 22
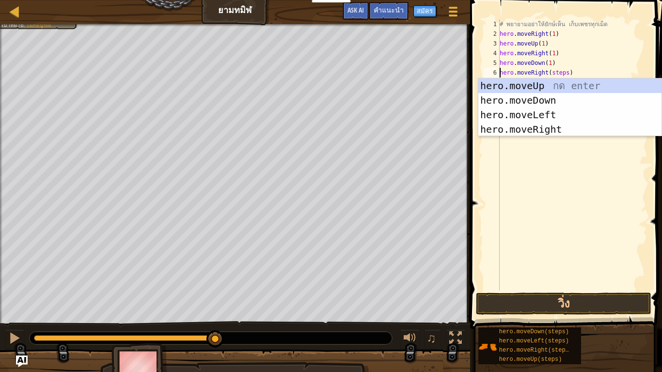
click at [563, 71] on div "# [PERSON_NAME]อย่าให้ยักษ์เห็น เก็บเพชรทุกเม็ด hero . moveRight ( 1 ) hero . m…" at bounding box center [573, 164] width 150 height 291
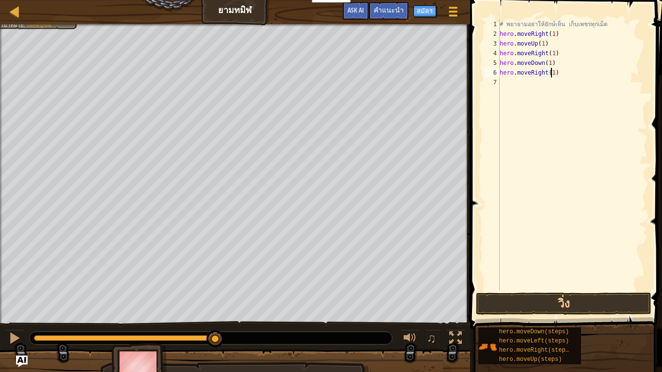
scroll to position [4, 4]
type textarea "hero.moveRight(1)"
click at [527, 297] on button "วิ่ง" at bounding box center [563, 304] width 175 height 22
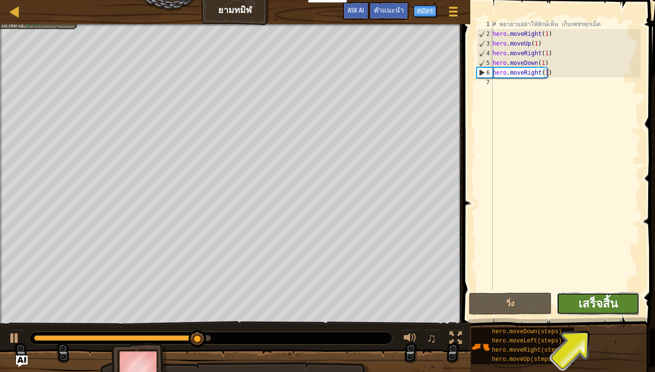
click at [590, 300] on span "เสร็จสิ้น" at bounding box center [597, 304] width 39 height 16
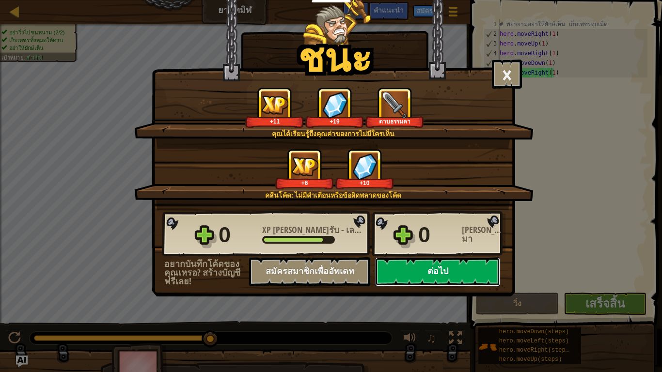
click at [428, 268] on button "ต่อไป" at bounding box center [437, 271] width 125 height 29
select select "th"
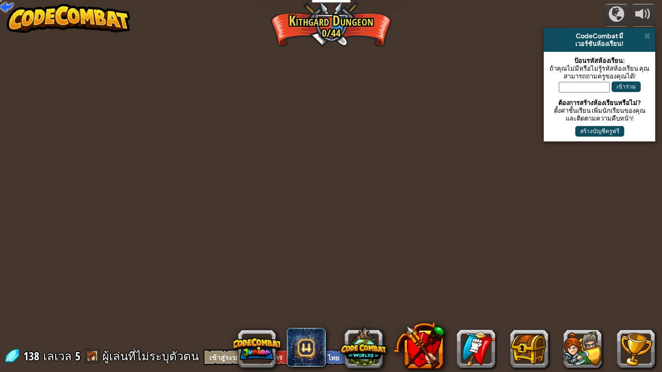
select select "th"
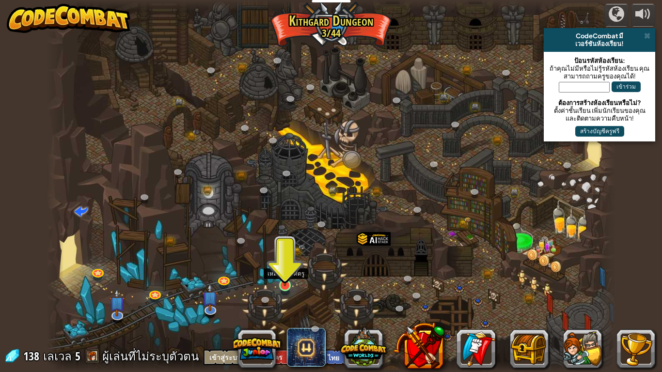
click at [292, 278] on img at bounding box center [285, 270] width 15 height 33
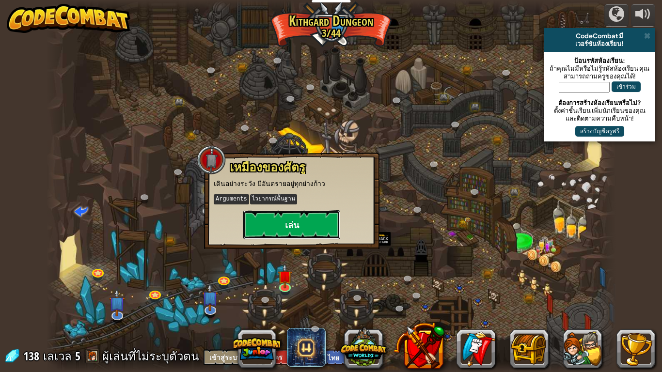
click at [290, 233] on button "เล่น" at bounding box center [291, 224] width 97 height 29
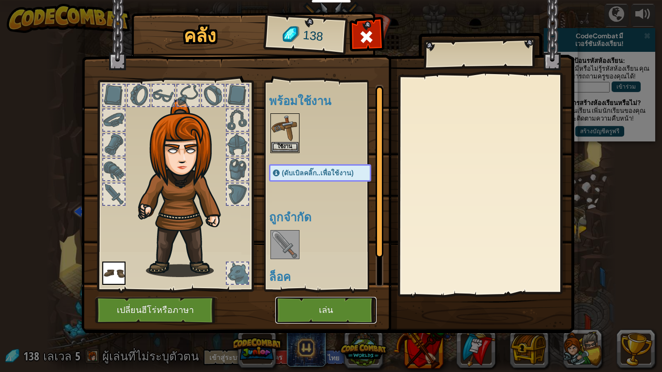
click at [311, 306] on button "เล่น" at bounding box center [325, 310] width 101 height 27
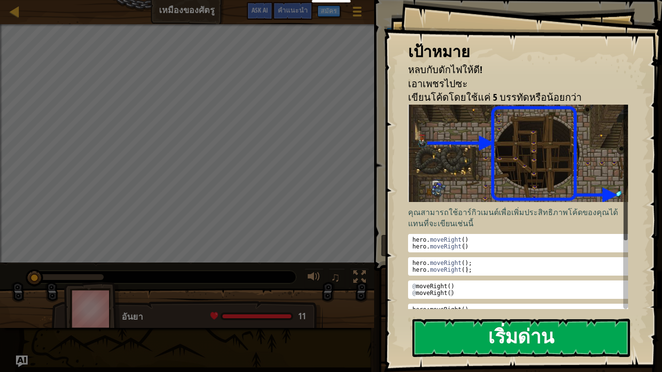
click at [492, 310] on button "เริ่มด่าน" at bounding box center [521, 338] width 218 height 38
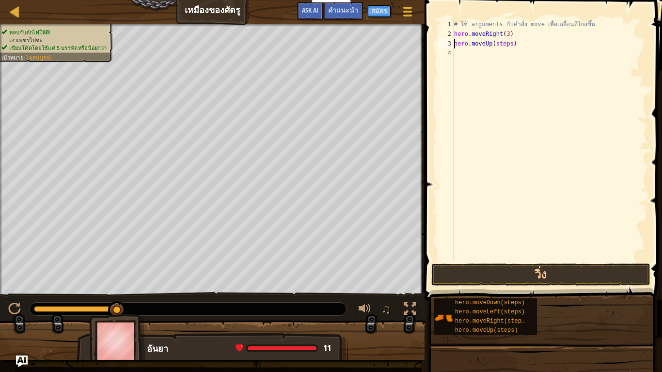
click at [508, 43] on div "# ใช้ arguments กับคำสั่ง move เพื่อเคลื่อนที่ไกลขึ้น hero . moveRight ( 3 ) he…" at bounding box center [549, 150] width 195 height 262
click at [568, 271] on button "วิ่ง" at bounding box center [540, 275] width 219 height 22
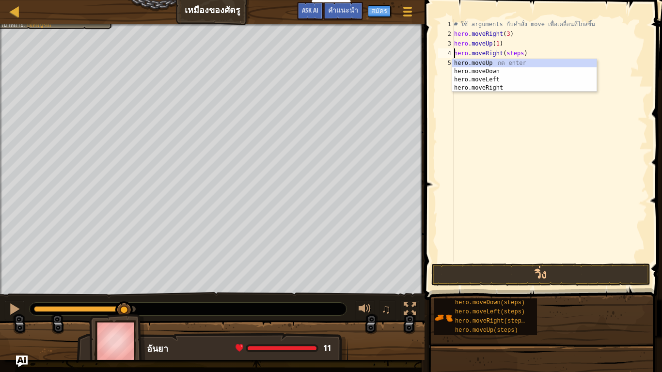
click at [515, 50] on div "# ใช้ arguments กับคำสั่ง move เพื่อเคลื่อนที่ไกลขึ้น hero . moveRight ( 3 ) he…" at bounding box center [549, 150] width 195 height 262
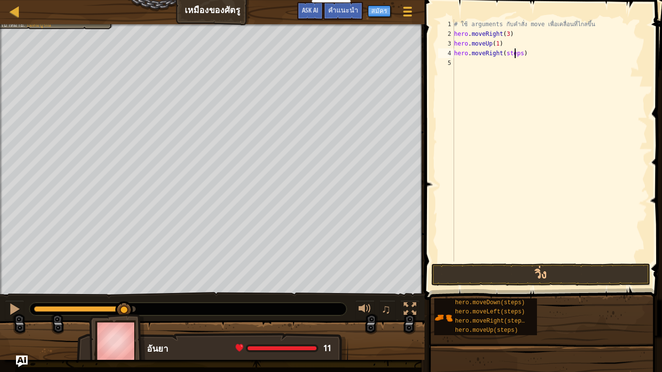
click at [518, 51] on div "# ใช้ arguments กับคำสั่ง move เพื่อเคลื่อนที่ไกลขึ้น hero . moveRight ( 3 ) he…" at bounding box center [549, 150] width 195 height 262
click at [553, 275] on button "วิ่ง" at bounding box center [540, 275] width 219 height 22
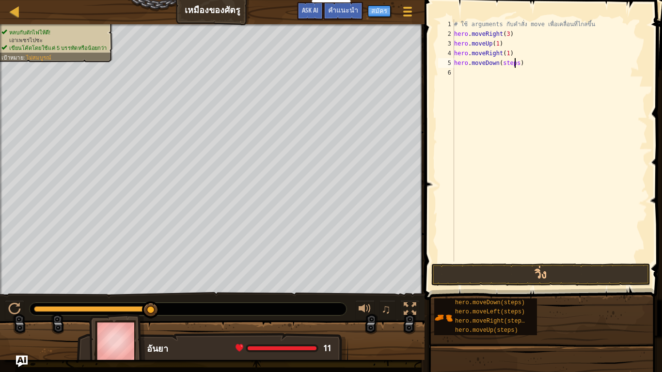
click at [515, 63] on div "# ใช้ arguments กับคำสั่ง move เพื่อเคลื่อนที่ไกลขึ้น hero . moveRight ( 3 ) he…" at bounding box center [549, 150] width 195 height 262
click at [518, 277] on button "วิ่ง" at bounding box center [540, 275] width 219 height 22
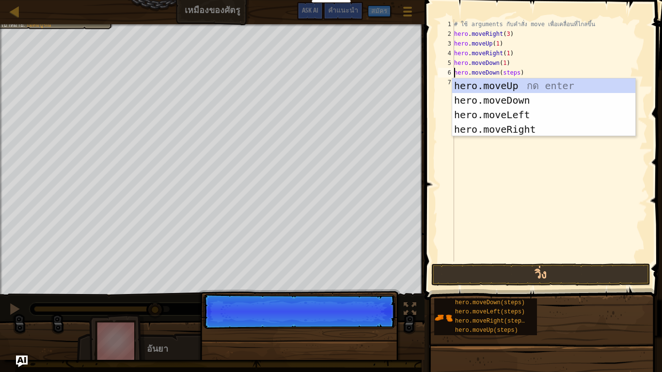
click at [515, 71] on div "# ใช้ arguments กับคำสั่ง move เพื่อเคลื่อนที่ไกลขึ้น hero . moveRight ( 3 ) he…" at bounding box center [549, 150] width 195 height 262
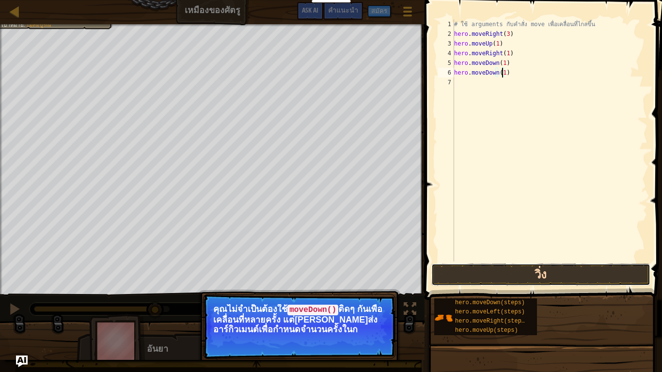
click at [508, 269] on button "วิ่ง" at bounding box center [540, 275] width 219 height 22
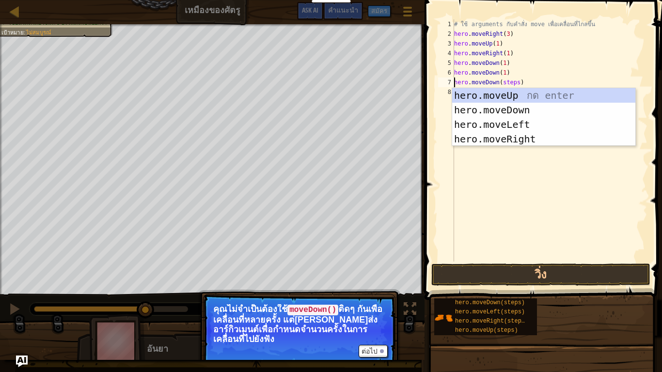
click at [515, 83] on div "# ใช้ arguments กับคำสั่ง move เพื่อเคลื่อนที่ไกลขึ้น hero . moveRight ( 3 ) he…" at bounding box center [549, 150] width 195 height 262
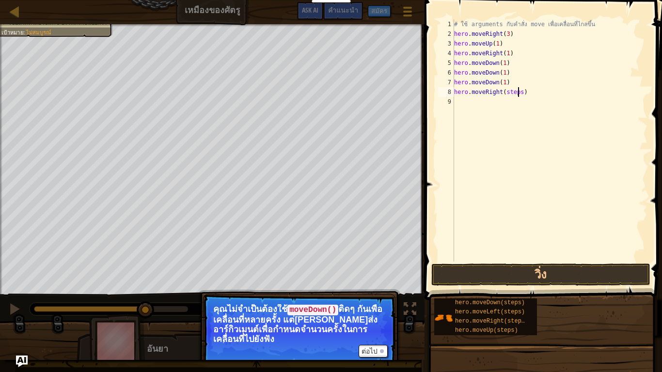
click at [517, 91] on div "# ใช้ arguments กับคำสั่ง move เพื่อเคลื่อนที่ไกลขึ้น hero . moveRight ( 3 ) he…" at bounding box center [549, 150] width 195 height 262
click at [499, 272] on button "วิ่ง" at bounding box center [540, 275] width 219 height 22
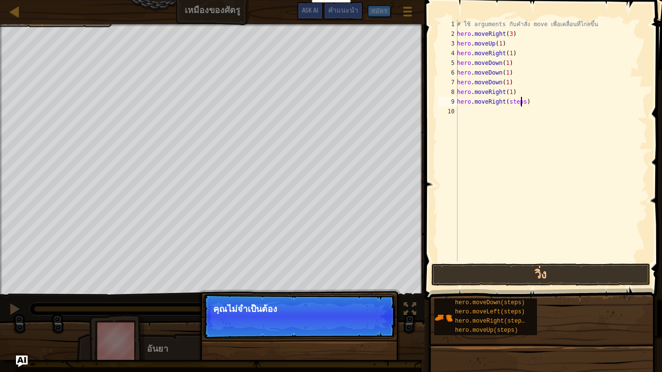
click at [520, 100] on div "# ใช้ arguments กับคำสั่ง move เพื่อเคลื่อนที่ไกลขึ้น hero . moveRight ( 3 ) he…" at bounding box center [551, 150] width 192 height 262
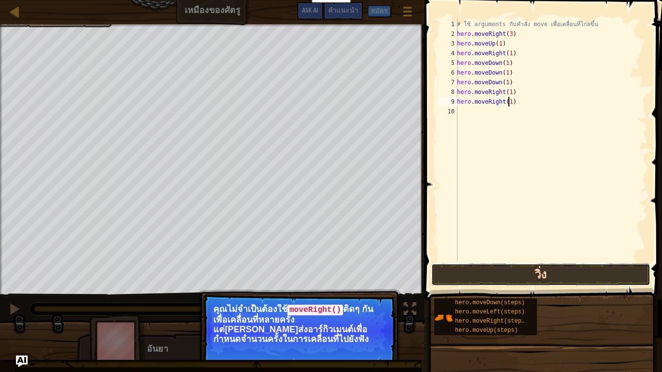
click at [521, 271] on button "วิ่ง" at bounding box center [540, 275] width 219 height 22
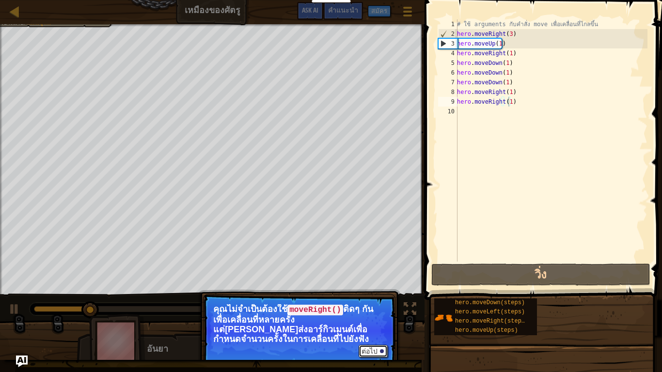
click at [374, 310] on button "ต่อไป" at bounding box center [373, 351] width 29 height 13
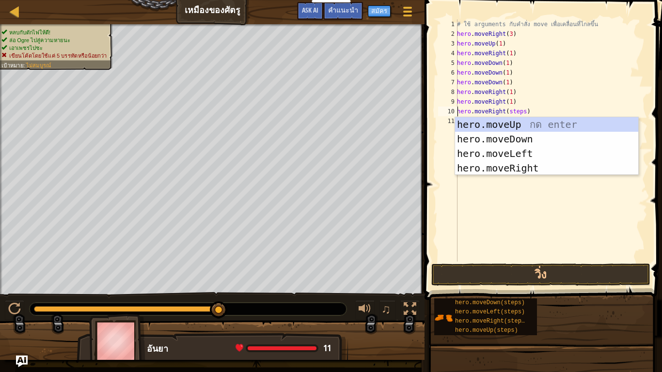
click at [523, 114] on div "# ใช้ arguments กับคำสั่ง move เพื่อเคลื่อนที่ไกลขึ้น hero . moveRight ( 3 ) he…" at bounding box center [551, 150] width 192 height 262
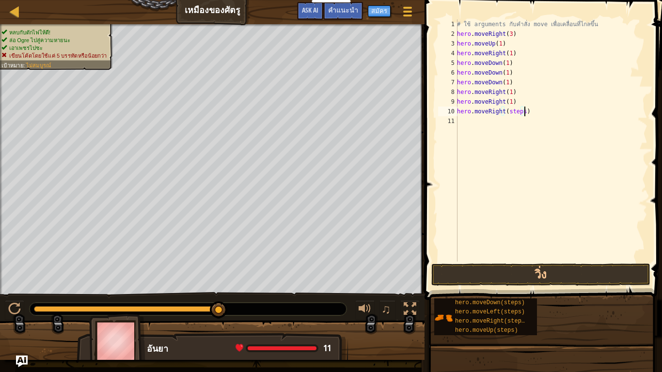
click at [523, 111] on div "# ใช้ arguments กับคำสั่ง move เพื่อเคลื่อนที่ไกลขึ้น hero . moveRight ( 3 ) he…" at bounding box center [551, 150] width 192 height 262
click at [520, 112] on div "# ใช้ arguments กับคำสั่ง move เพื่อเคลื่อนที่ไกลขึ้น hero . moveRight ( 3 ) he…" at bounding box center [551, 150] width 192 height 262
click at [510, 275] on button "วิ่ง" at bounding box center [540, 275] width 219 height 22
click at [461, 277] on button "วิ่ง" at bounding box center [540, 275] width 219 height 22
type textarea "hero.moveRight(2)"
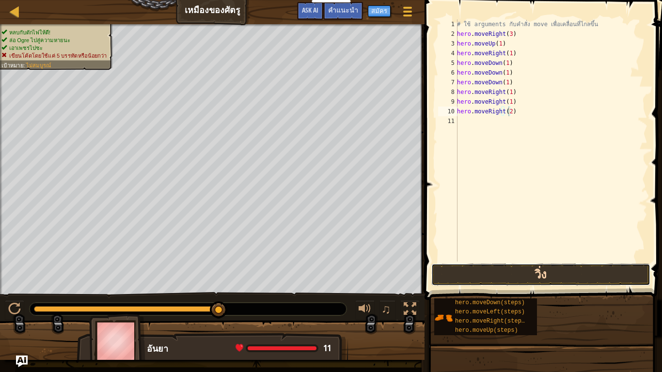
click at [443, 278] on button "วิ่ง" at bounding box center [540, 275] width 219 height 22
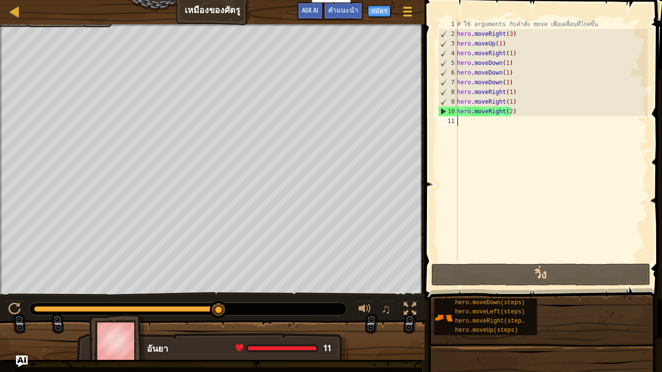
click at [524, 117] on div "# ใช้ arguments กับคำสั่ง move เพื่อเคลื่อนที่ไกลขึ้น hero . moveRight ( 3 ) he…" at bounding box center [551, 150] width 192 height 262
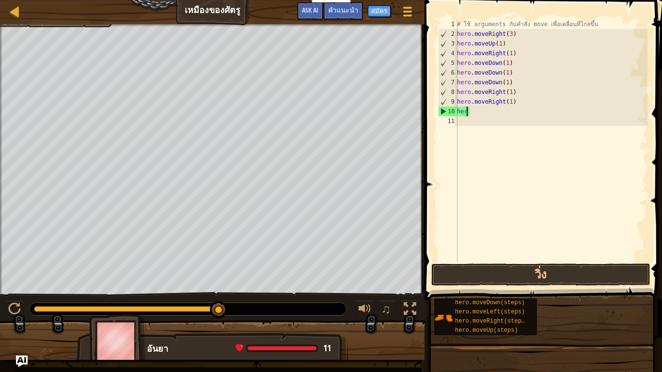
type textarea "h"
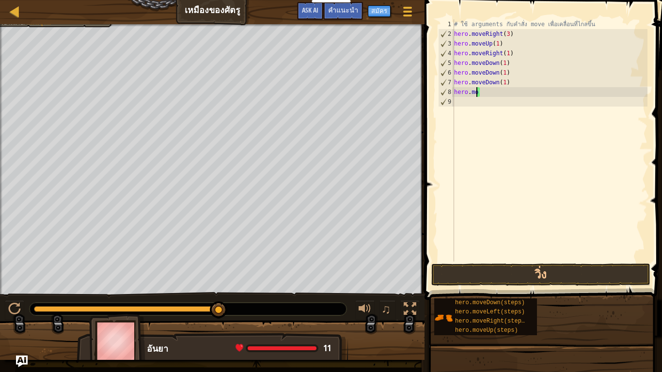
type textarea "h"
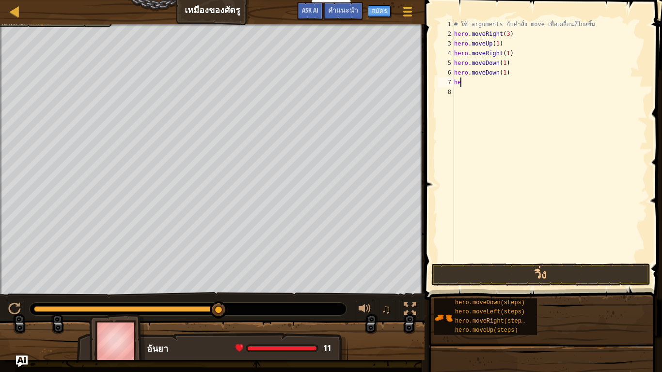
type textarea "h"
click at [506, 56] on div "# ใช้ arguments กับคำสั่ง move เพื่อเคลื่อนที่ไกลขึ้น hero . moveRight ( 3 ) he…" at bounding box center [549, 150] width 195 height 262
type textarea "hero.moveRight(3)"
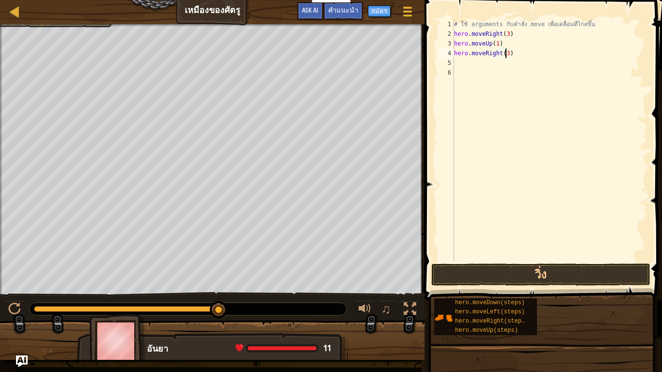
scroll to position [4, 4]
click at [488, 66] on div "# ใช้ arguments กับคำสั่ง move เพื่อเคลื่อนที่ไกลขึ้น hero . moveRight ( 3 ) he…" at bounding box center [549, 150] width 195 height 262
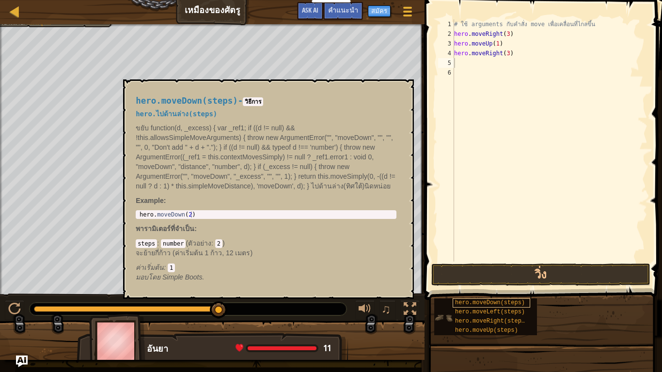
click at [498, 301] on div "hero.moveDown(steps) hero.moveLeft(steps) hero.moveRight(steps) hero.moveUp(ste…" at bounding box center [545, 317] width 222 height 38
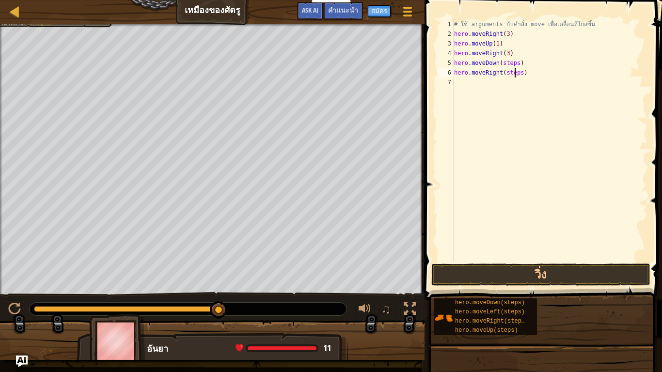
click at [516, 74] on div "# ใช้ arguments กับคำสั่ง move เพื่อเคลื่อนที่ไกลขึ้น hero . moveRight ( 3 ) he…" at bounding box center [549, 150] width 195 height 262
click at [518, 74] on div "# ใช้ arguments กับคำสั่ง move เพื่อเคลื่อนที่ไกลขึ้น hero . moveRight ( 3 ) he…" at bounding box center [549, 150] width 195 height 262
click at [513, 65] on div "# ใช้ arguments กับคำสั่ง move เพื่อเคลื่อนที่ไกลขึ้น hero . moveRight ( 3 ) he…" at bounding box center [549, 150] width 195 height 262
click at [547, 270] on button "วิ่ง" at bounding box center [540, 275] width 219 height 22
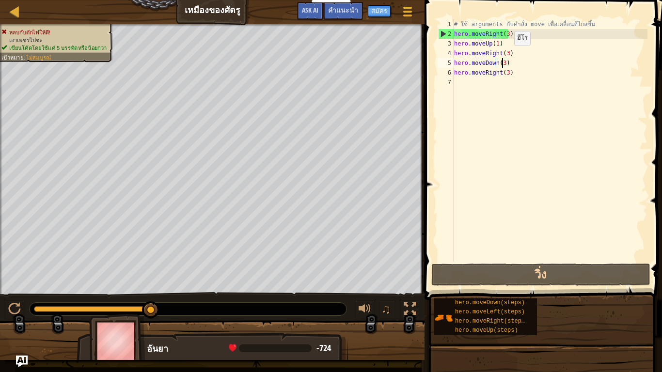
click at [506, 55] on div "# ใช้ arguments กับคำสั่ง move เพื่อเคลื่อนที่ไกลขึ้น hero . moveRight ( 3 ) he…" at bounding box center [549, 150] width 195 height 262
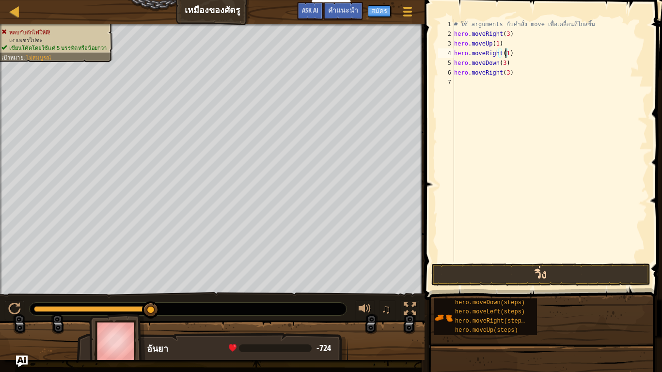
type textarea "hero.moveRight(1)"
click at [560, 275] on button "วิ่ง" at bounding box center [540, 275] width 219 height 22
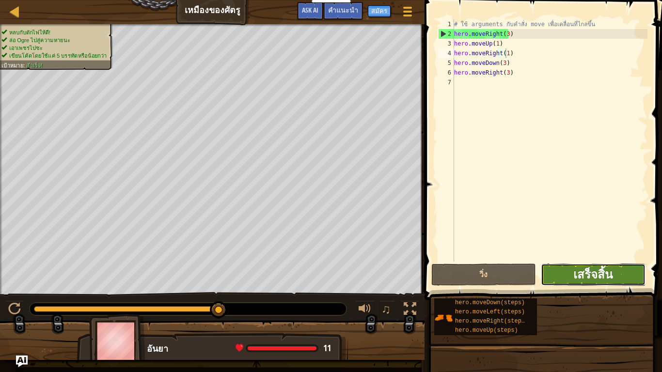
click at [577, 281] on span "เสร็จสิ้น" at bounding box center [592, 275] width 39 height 16
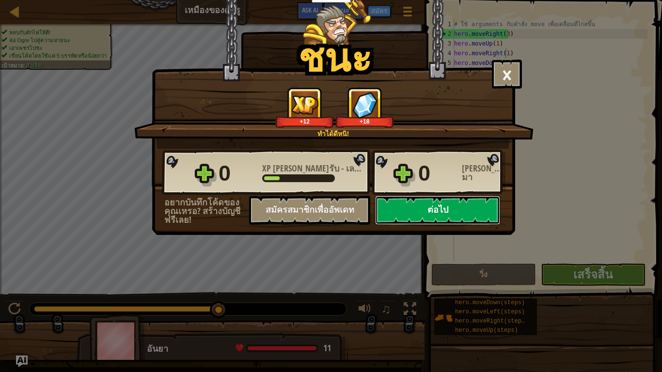
click at [406, 203] on button "ต่อไป" at bounding box center [437, 210] width 125 height 29
select select "th"
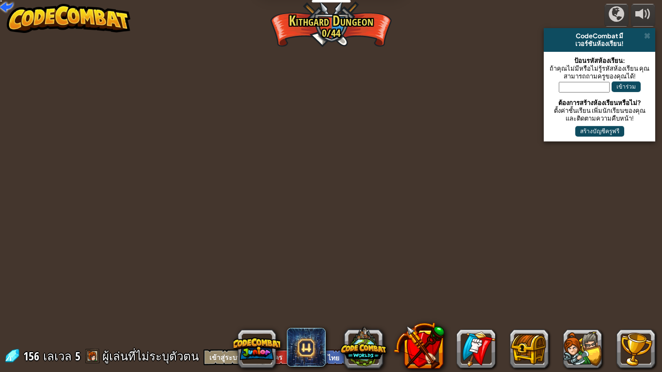
select select "th"
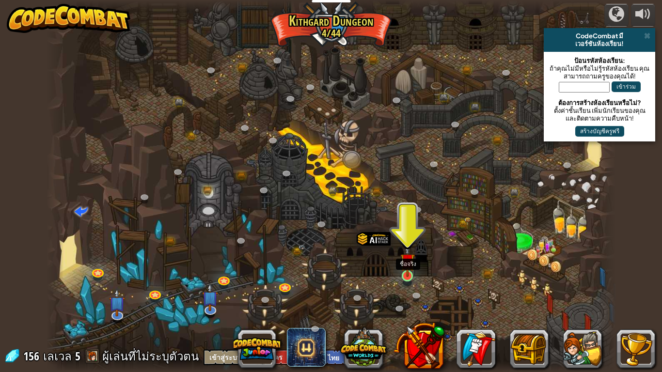
click at [406, 274] on img at bounding box center [407, 260] width 15 height 33
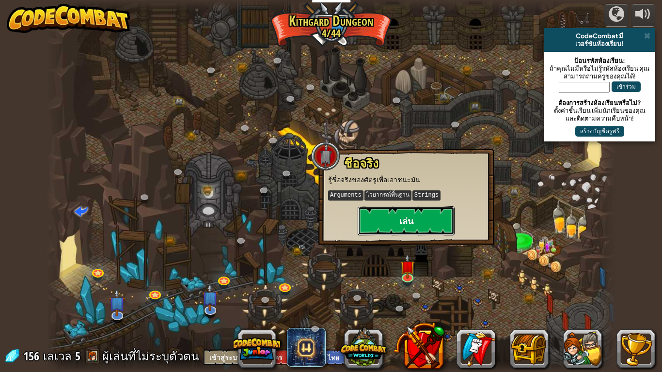
click at [406, 218] on button "เล่น" at bounding box center [406, 220] width 97 height 29
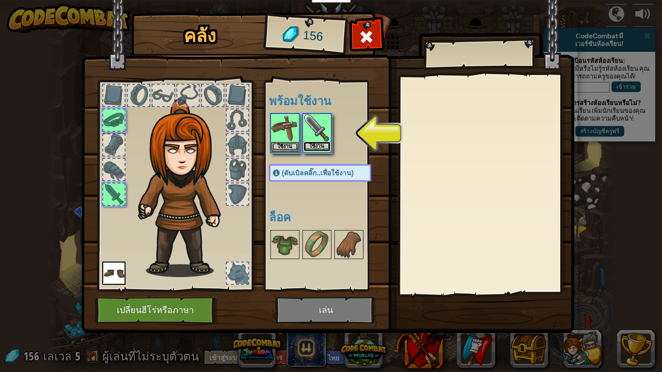
click at [317, 145] on button "ใช้งาน" at bounding box center [316, 147] width 27 height 10
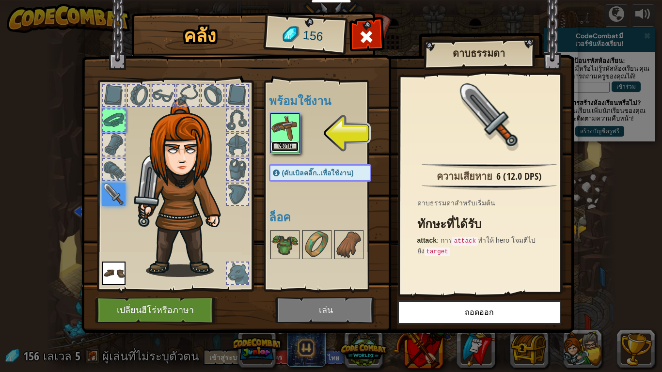
click at [282, 146] on button "ใช้งาน" at bounding box center [284, 147] width 27 height 10
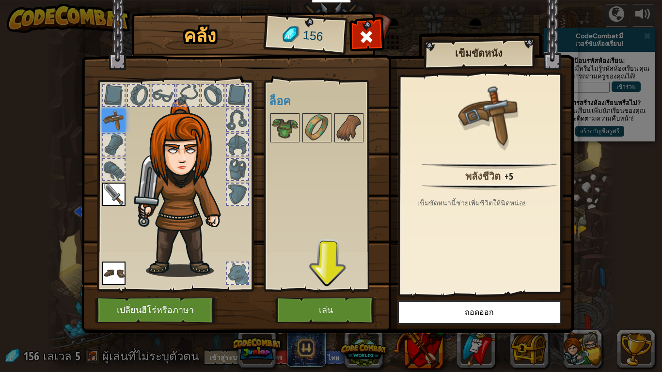
click at [115, 129] on img at bounding box center [113, 120] width 23 height 23
click at [103, 189] on img at bounding box center [113, 194] width 23 height 23
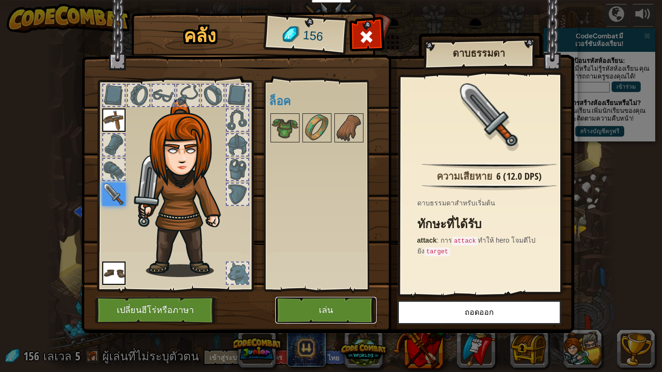
click at [327, 307] on button "เล่น" at bounding box center [325, 310] width 101 height 27
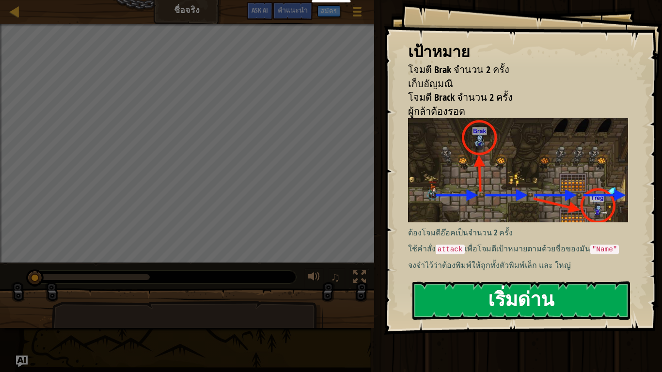
click at [564, 303] on button "เริ่มด่าน" at bounding box center [521, 301] width 218 height 38
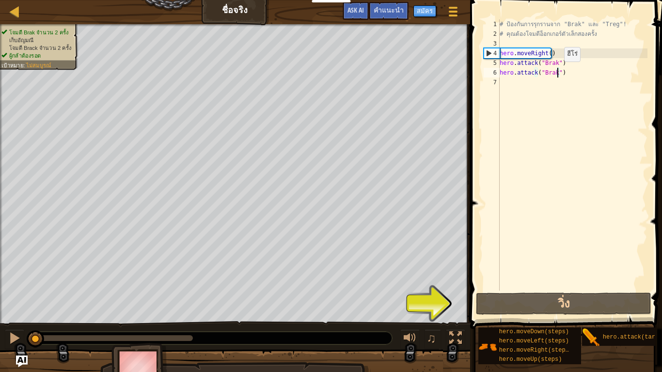
click at [556, 71] on div "# ป้องกันการรุกรานจาก "Brak" และ "Treg"! # คุณต้องโจมตีอ็อกเกอร์ตัวเล็กสองครั้ง…" at bounding box center [573, 164] width 150 height 291
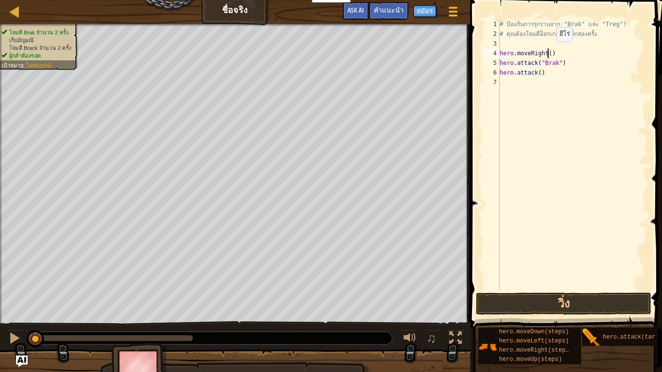
click at [548, 51] on div "# ป้องกันการรุกรานจาก "Brak" และ "Treg"! # คุณต้องโจมตีอ็อกเกอร์ตัวเล็กสองครั้ง…" at bounding box center [573, 164] width 150 height 291
click at [537, 71] on div "# ป้องกันการรุกรานจาก "Brak" และ "Treg"! # คุณต้องโจมตีอ็อกเกอร์ตัวเล็กสองครั้ง…" at bounding box center [573, 164] width 150 height 291
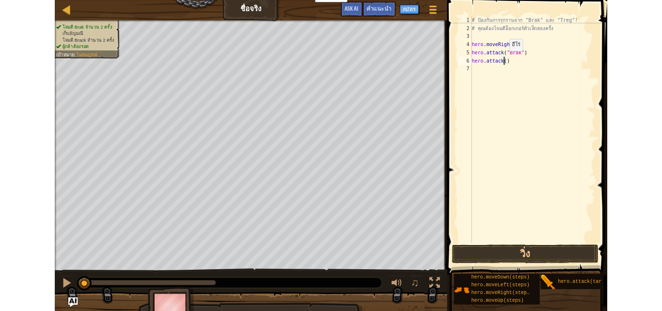
scroll to position [4, 1]
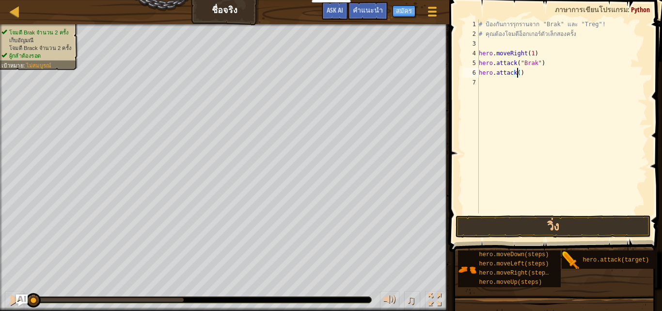
type textarea "😁"
click at [616, 95] on div "# ป้องกันการรุกรานจาก "Brak" และ "Treg"! # คุณต้องโจมตีอ็อกเกอร์ตัวเล็กสองครั้ง…" at bounding box center [562, 125] width 171 height 213
click at [524, 72] on div "# ป้องกันการรุกรานจาก "Brak" และ "Treg"! # คุณต้องโจมตีอ็อกเกอร์ตัวเล็กสองครั้ง…" at bounding box center [562, 125] width 171 height 213
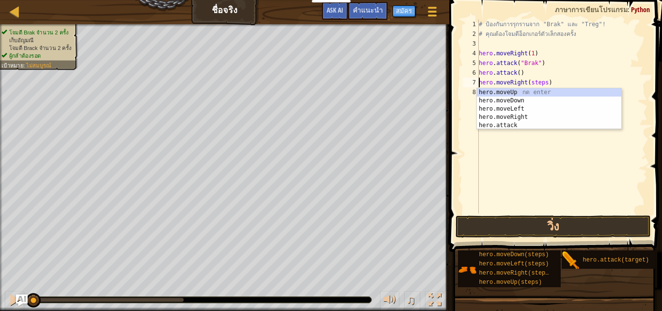
drag, startPoint x: 543, startPoint y: 83, endPoint x: 554, endPoint y: 85, distance: 10.4
click at [543, 83] on div "# ป้องกันการรุกรานจาก "Brak" และ "Treg"! # คุณต้องโจมตีอ็อกเกอร์ตัวเล็กสองครั้ง…" at bounding box center [562, 125] width 171 height 213
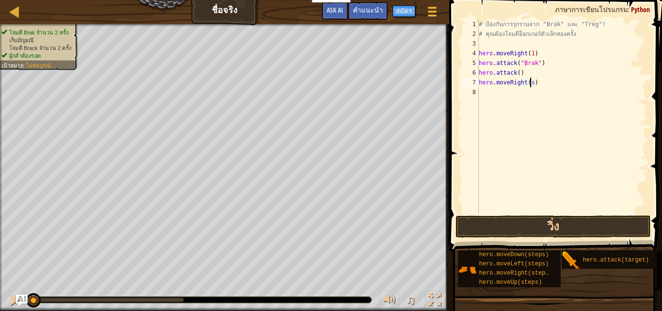
type textarea "hero.moveRight()"
select select "th"
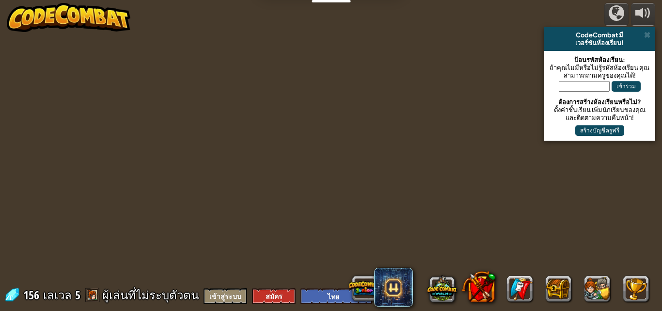
select select "th"
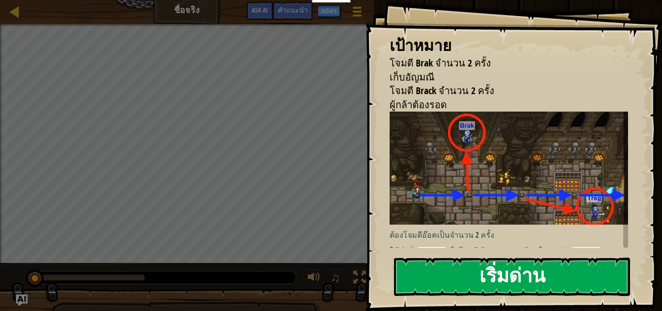
click at [446, 257] on button "เริ่มด่าน" at bounding box center [512, 276] width 236 height 38
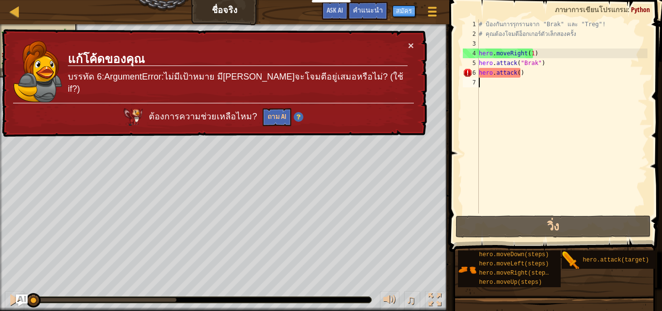
click at [556, 78] on div "# ป้องกันการรุกรานจาก "Brak" และ "Treg"! # คุณต้องโจมตีอ็อกเกอร์ตัวเล็กสองครั้ง…" at bounding box center [562, 125] width 171 height 213
click at [289, 119] on button "ถาม AI" at bounding box center [277, 117] width 29 height 18
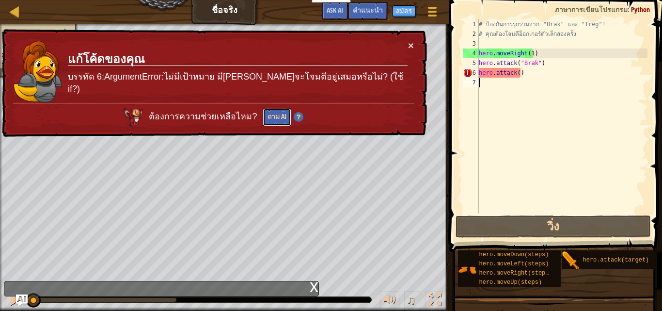
click at [291, 111] on button "ถาม AI" at bounding box center [277, 117] width 29 height 18
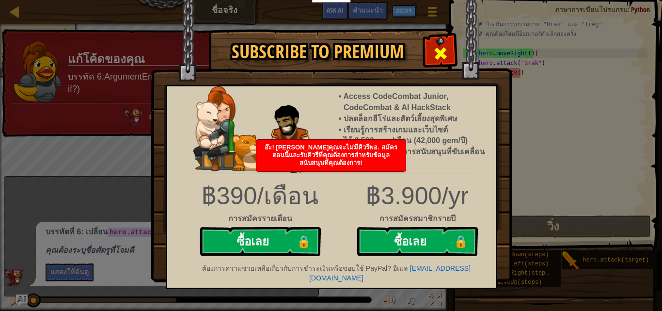
click at [442, 56] on span at bounding box center [441, 54] width 16 height 16
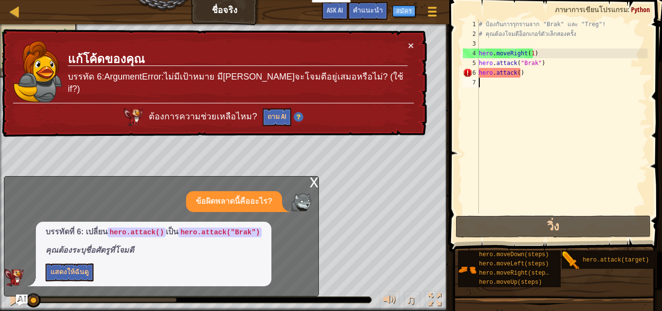
click at [406, 51] on td "แก้โค้ดของคุณ บรรทัด 6:ArgumentError:ไม่มีเป้าหมาย มี[PERSON_NAME]จะโจมตีอยู่เส…" at bounding box center [237, 71] width 341 height 63
click at [408, 49] on button "×" at bounding box center [411, 45] width 6 height 10
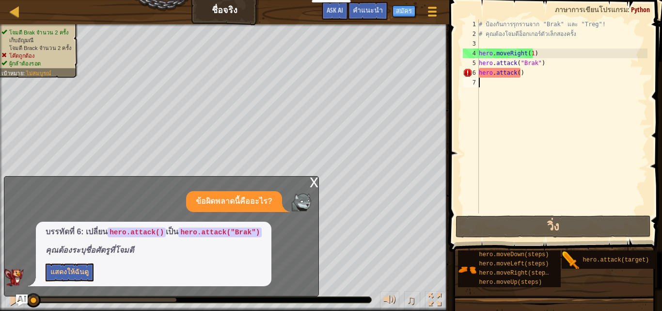
click at [583, 67] on div "# ป้องกันการรุกรานจาก "Brak" และ "Treg"! # คุณต้องโจมตีอ็อกเกอร์ตัวเล็กสองครั้ง…" at bounding box center [562, 125] width 171 height 213
type textarea "hero.attack("Brak")"
click at [566, 80] on div "# ป้องกันการรุกรานจาก "Brak" และ "Treg"! # คุณต้องโจมตีอ็อกเกอร์ตัวเล็กสองครั้ง…" at bounding box center [562, 125] width 171 height 213
click at [518, 71] on div "# ป้องกันการรุกรานจาก "Brak" และ "Treg"! # คุณต้องโจมตีอ็อกเกอร์ตัวเล็กสองครั้ง…" at bounding box center [562, 125] width 171 height 213
type textarea "hero.attack()"
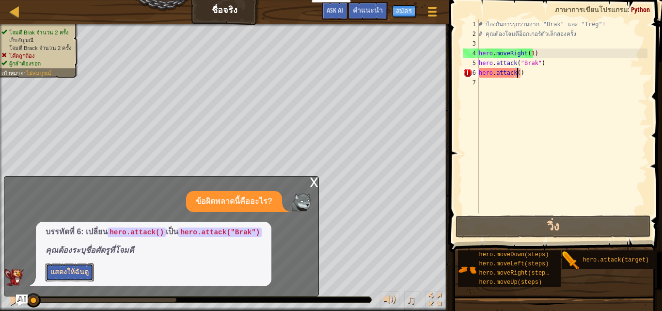
click at [74, 268] on button "แสดงให้ฉันดู" at bounding box center [70, 272] width 48 height 18
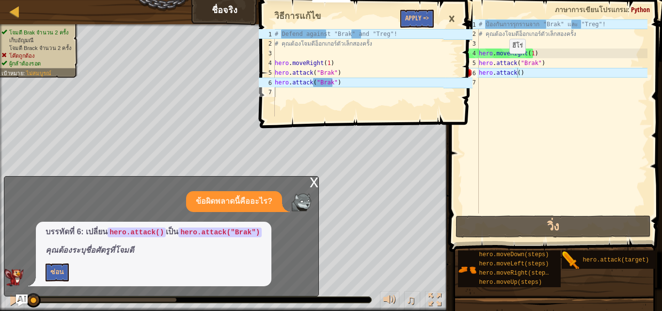
type textarea "hero.attack("Brak")"
drag, startPoint x: 313, startPoint y: 81, endPoint x: 337, endPoint y: 78, distance: 25.0
click at [337, 78] on div "# Defend against "Brak" and "Treg"! # คุณต้องโจมตีอ็อกเกอร์ตัวเล็กสองครั้ง hero…" at bounding box center [358, 82] width 171 height 107
drag, startPoint x: 342, startPoint y: 77, endPoint x: 330, endPoint y: 81, distance: 12.9
click at [343, 77] on div "# Defend against "Brak" and "Treg"! # คุณต้องโจมตีอ็อกเกอร์ตัวเล็กสองครั้ง hero…" at bounding box center [358, 82] width 171 height 107
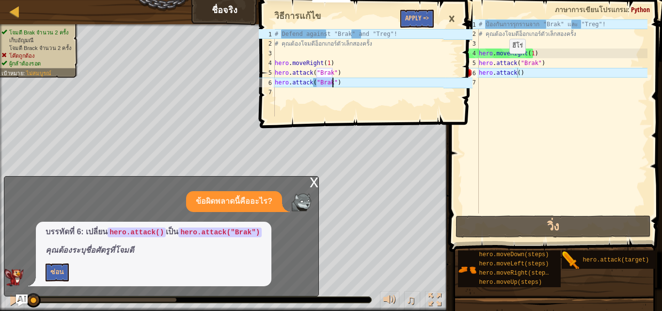
drag, startPoint x: 315, startPoint y: 79, endPoint x: 333, endPoint y: 81, distance: 17.6
click at [333, 81] on div "# Defend against "Brak" and "Treg"! # คุณต้องโจมตีอ็อกเกอร์ตัวเล็กสองครั้ง hero…" at bounding box center [358, 82] width 171 height 107
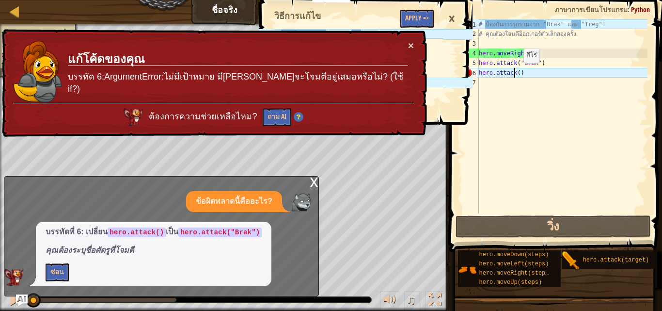
click at [515, 73] on div "# ป้องกันการรุกรานจาก "Brak" และ "Treg"! # คุณต้องโจมตีอ็อกเกอร์ตัวเล็กสองครั้ง…" at bounding box center [562, 125] width 171 height 213
click at [517, 72] on div "# ป้องกันการรุกรานจาก "Brak" และ "Treg"! # คุณต้องโจมตีอ็อกเกอร์ตัวเล็กสองครั้ง…" at bounding box center [562, 125] width 171 height 213
paste textarea "Brak""
type textarea "hero.attack(Brak")"
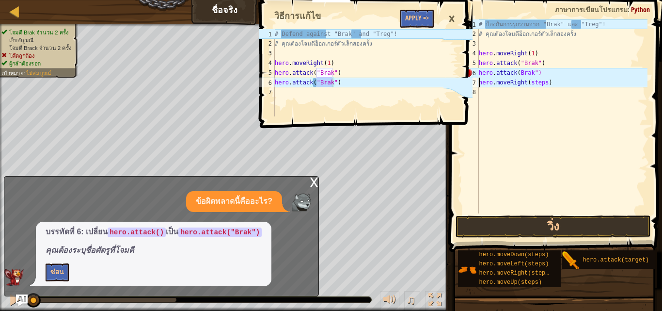
click at [544, 82] on div "# ป้องกันการรุกรานจาก "Brak" และ "Treg"! # คุณต้องโจมตีอ็อกเกอร์ตัวเล็กสองครั้ง…" at bounding box center [562, 125] width 171 height 213
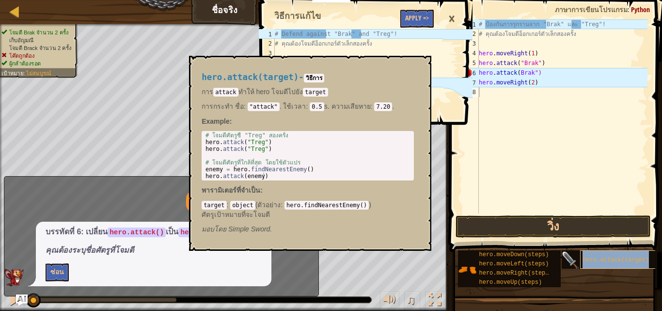
type textarea "hero.attack(target)"
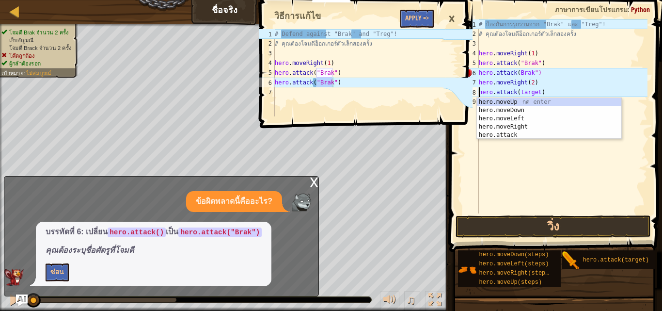
click at [539, 152] on div "# ป้องกันการรุกรานจาก "Brak" และ "Treg"! # คุณต้องโจมตีอ็อกเกอร์ตัวเล็กสองครั้ง…" at bounding box center [562, 125] width 171 height 213
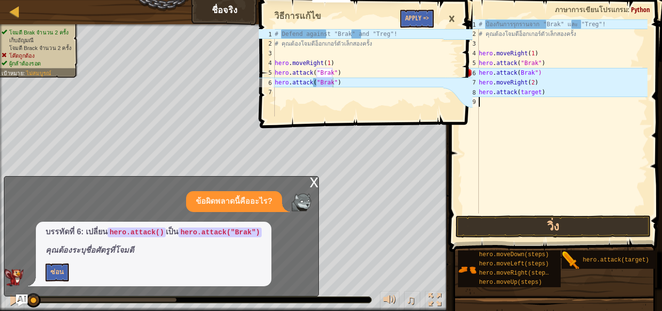
scroll to position [4, 0]
click at [546, 90] on div "# ป้องกันการรุกรานจาก "Brak" และ "Treg"! # คุณต้องโจมตีอ็อกเกอร์ตัวเล็กสองครั้ง…" at bounding box center [562, 125] width 171 height 213
type textarea "h"
click at [502, 222] on button "วิ่ง" at bounding box center [553, 226] width 195 height 22
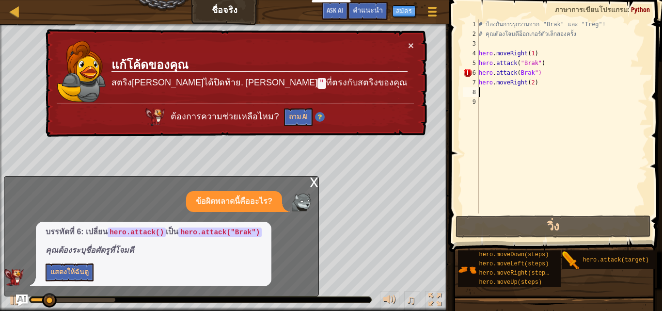
click at [308, 178] on div "x ข้อผิดพลาดนี้คืออะไร? บรรทัดที่ 6: เปลี่ยน hero.attack() เป็น hero.attack("Br…" at bounding box center [161, 236] width 315 height 120
click at [312, 180] on div "x" at bounding box center [314, 181] width 9 height 10
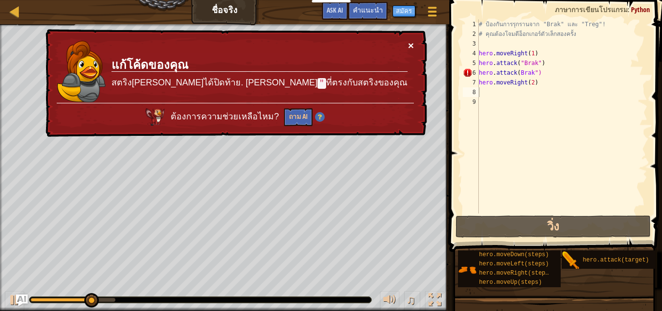
click at [409, 42] on button "×" at bounding box center [411, 45] width 6 height 10
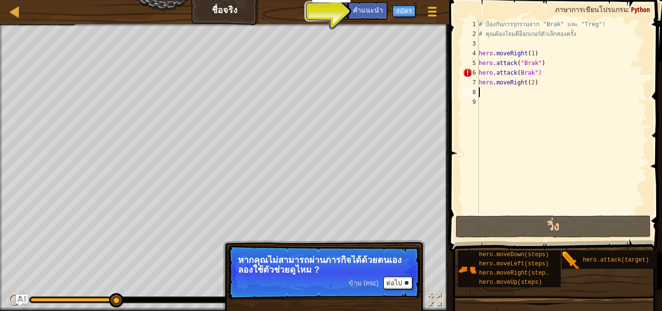
click at [551, 74] on div "# ป้องกันการรุกรานจาก "Brak" และ "Treg"! # คุณต้องโจมตีอ็อกเกอร์ตัวเล็กสองครั้ง…" at bounding box center [562, 125] width 171 height 213
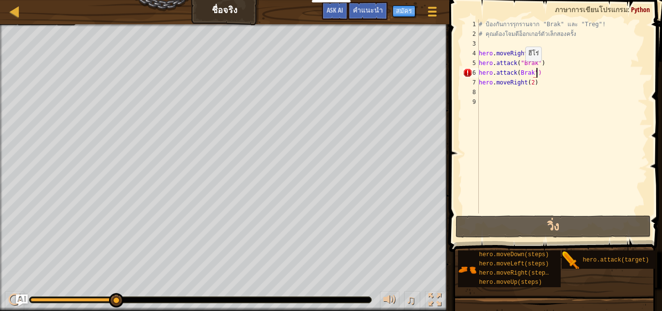
click at [519, 71] on div "# ป้องกันการรุกรานจาก "Brak" และ "Treg"! # คุณต้องโจมตีอ็อกเกอร์ตัวเล็กสองครั้ง…" at bounding box center [562, 125] width 171 height 213
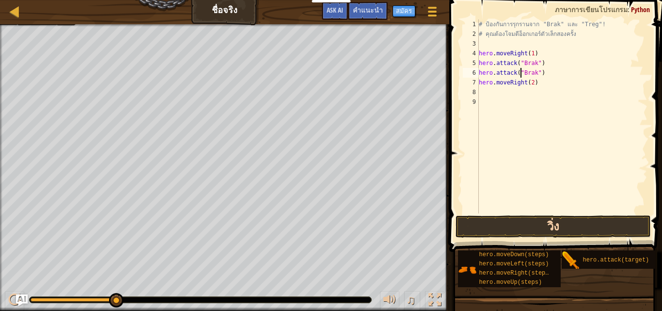
type textarea "hero.attack("Brak")"
click at [580, 228] on button "วิ่ง" at bounding box center [553, 226] width 195 height 22
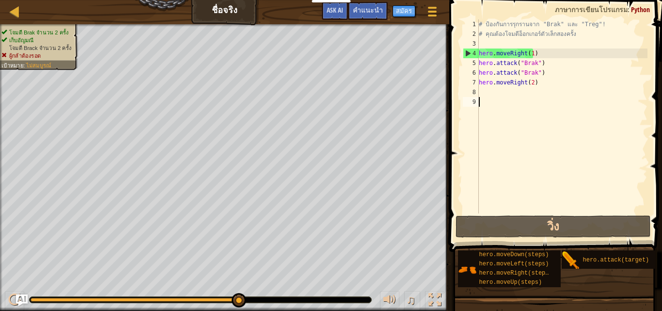
click at [508, 100] on div "# ป้องกันการรุกรานจาก "Brak" และ "Treg"! # คุณต้องโจมตีอ็อกเกอร์ตัวเล็กสองครั้ง…" at bounding box center [562, 125] width 171 height 213
click at [508, 97] on div "# ป้องกันการรุกรานจาก "Brak" และ "Treg"! # คุณต้องโจมตีอ็อกเกอร์ตัวเล็กสองครั้ง…" at bounding box center [562, 125] width 171 height 213
click at [507, 90] on div "# ป้องกันการรุกรานจาก "Brak" และ "Treg"! # คุณต้องโจมตีอ็อกเกอร์ตัวเล็กสองครั้ง…" at bounding box center [562, 125] width 171 height 213
drag, startPoint x: 577, startPoint y: 260, endPoint x: 546, endPoint y: 180, distance: 86.2
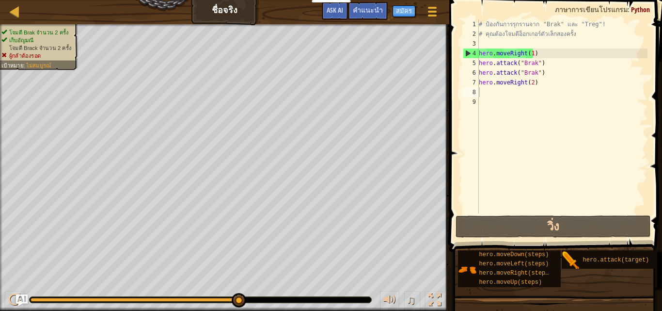
click at [542, 167] on div "คำแนะนำ 1 2 3 4 5 6 7 8 9 # ป้องกันการรุกรานจาก "Brak" และ "Treg"! # คุณต้องโจม…" at bounding box center [554, 153] width 216 height 306
drag, startPoint x: 579, startPoint y: 259, endPoint x: 555, endPoint y: 191, distance: 71.6
click at [549, 179] on div "คำแนะนำ 1 2 3 4 5 6 7 8 9 # ป้องกันการรุกรานจาก "Brak" และ "Treg"! # คุณต้องโจม…" at bounding box center [554, 153] width 216 height 306
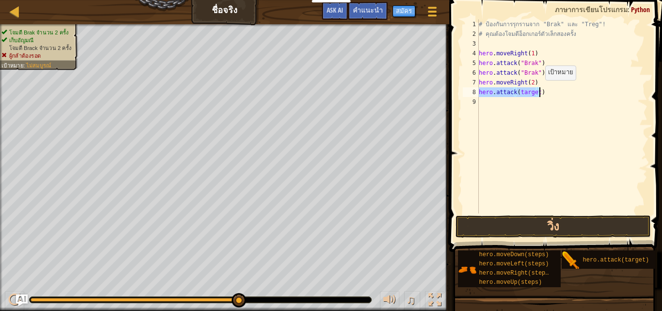
click at [537, 90] on div "# ป้องกันการรุกรานจาก "Brak" และ "Treg"! # คุณต้องโจมตีอ็อกเกอร์ตัวเล็กสองครั้ง…" at bounding box center [562, 116] width 171 height 194
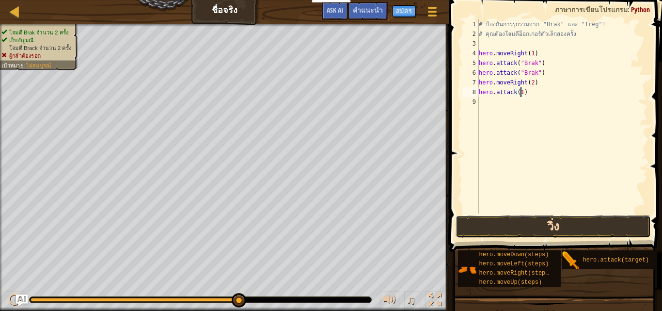
click at [544, 225] on button "วิ่ง" at bounding box center [553, 226] width 195 height 22
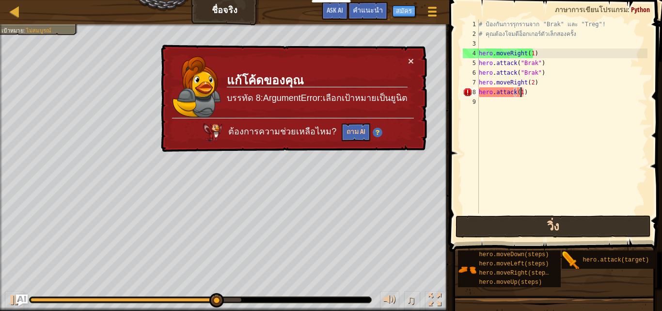
scroll to position [4, 3]
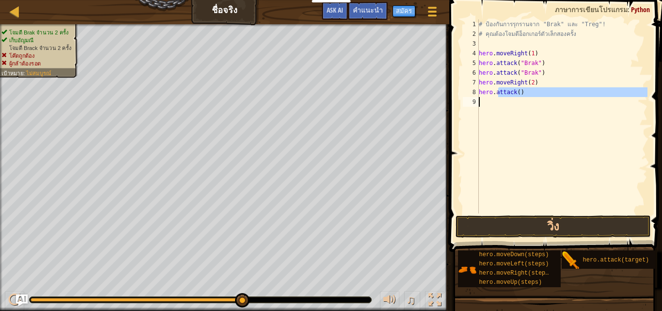
drag, startPoint x: 498, startPoint y: 90, endPoint x: 490, endPoint y: 138, distance: 48.7
click at [490, 138] on div "# ป้องกันการรุกรานจาก "Brak" และ "Treg"! # คุณต้องโจมตีอ็อกเกอร์ตัวเล็กสองครั้ง…" at bounding box center [562, 125] width 171 height 213
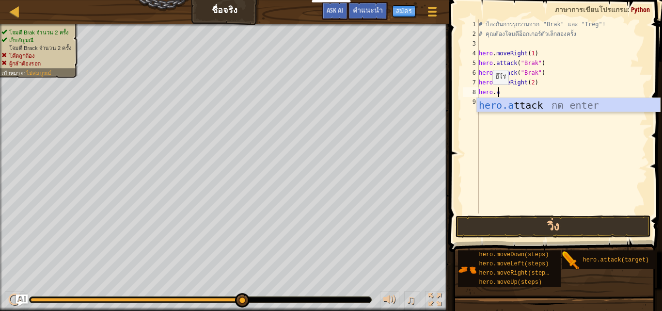
scroll to position [4, 1]
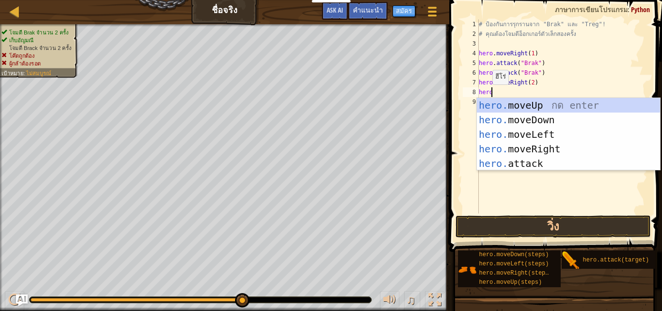
type textarea "h"
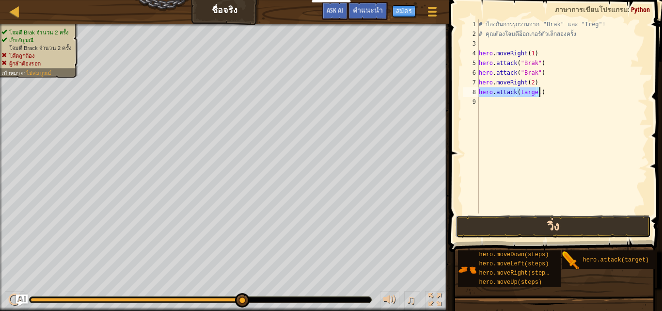
click at [559, 224] on button "วิ่ง" at bounding box center [553, 226] width 195 height 22
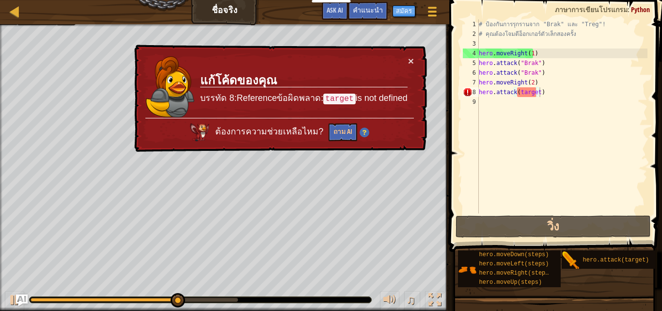
click at [414, 58] on div "× แก้โค้ดของคุณ บรรทัด 8:Referenceข้อผิดพลาด: target is not defined ต้องการความ…" at bounding box center [279, 99] width 295 height 108
click at [415, 58] on div "× แก้โค้ดของคุณ บรรทัด 8:Referenceข้อผิดพลาด: target is not defined ต้องการความ…" at bounding box center [279, 99] width 295 height 108
click at [411, 54] on div "× แก้โค้ดของคุณ บรรทัด 8:Referenceข้อผิดพลาด: target is not defined ต้องการความ…" at bounding box center [279, 99] width 295 height 108
click at [411, 59] on button "×" at bounding box center [411, 61] width 6 height 10
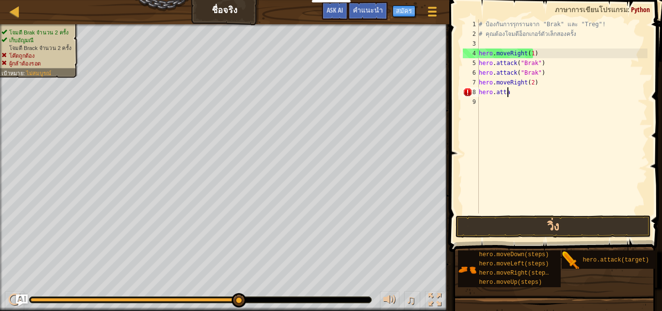
type textarea "h"
click at [576, 85] on div "# ป้องกันการรุกรานจาก "Brak" และ "Treg"! # คุณต้องโจมตีอ็อกเกอร์ตัวเล็กสองครั้ง…" at bounding box center [562, 125] width 171 height 213
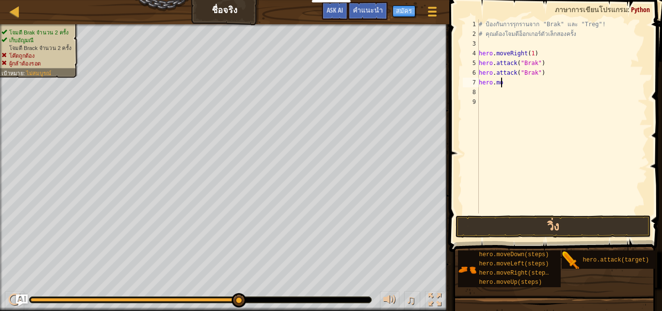
type textarea "h"
click at [535, 79] on div "# ป้องกันการรุกรานจาก "Brak" และ "Treg"! # คุณต้องโจมตีอ็อกเกอร์ตัวเล็กสองครั้ง…" at bounding box center [562, 116] width 171 height 194
click at [549, 222] on button "วิ่ง" at bounding box center [553, 226] width 195 height 22
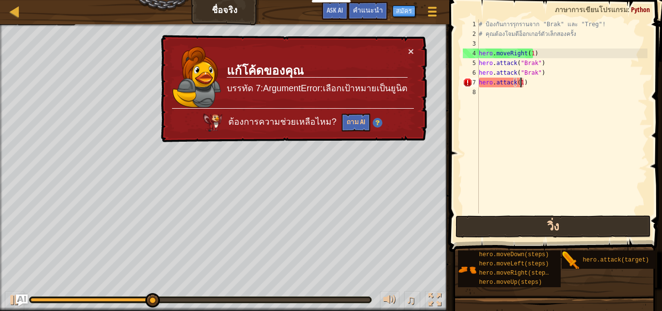
scroll to position [4, 3]
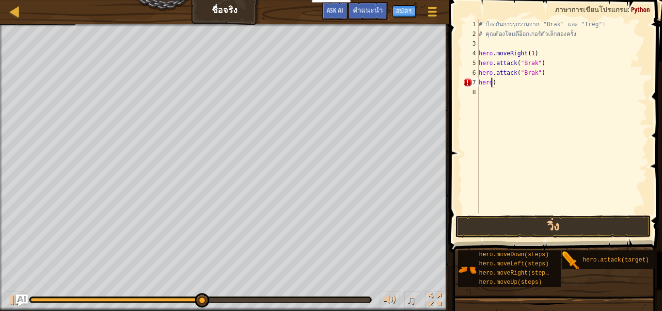
type textarea "her)"
click at [519, 88] on div "# ป้องกันการรุกรานจาก "Brak" และ "Treg"! # คุณต้องโจมตีอ็อกเกอร์ตัวเล็กสองครั้ง…" at bounding box center [562, 125] width 171 height 213
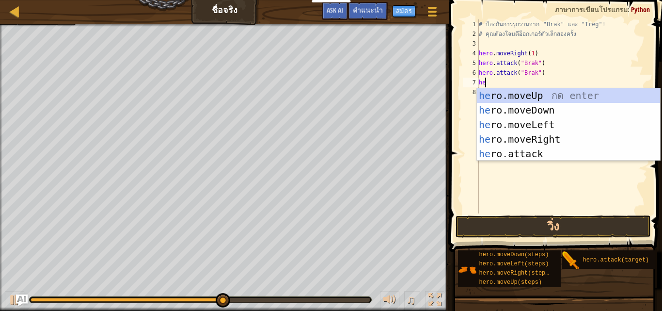
type textarea "h"
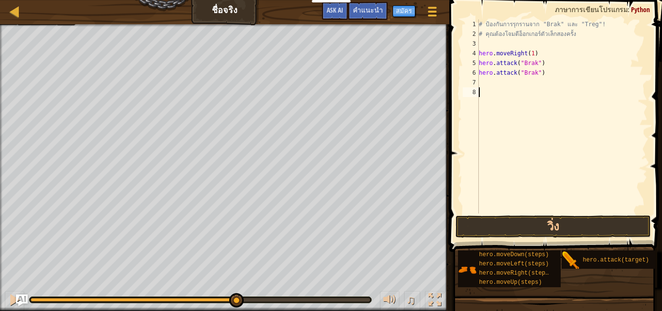
click at [499, 94] on div "# ป้องกันการรุกรานจาก "Brak" และ "Treg"! # คุณต้องโจมตีอ็อกเกอร์ตัวเล็กสองครั้ง…" at bounding box center [562, 125] width 171 height 213
click at [500, 93] on div "# ป้องกันการรุกรานจาก "Brak" และ "Treg"! # คุณต้องโจมตีอ็อกเกอร์ตัวเล็กสองครั้ง…" at bounding box center [562, 125] width 171 height 213
click at [498, 92] on div "# ป้องกันการรุกรานจาก "Brak" และ "Treg"! # คุณต้องโจมตีอ็อกเกอร์ตัวเล็กสองครั้ง…" at bounding box center [562, 125] width 171 height 213
click at [500, 79] on div "# ป้องกันการรุกรานจาก "Brak" และ "Treg"! # คุณต้องโจมตีอ็อกเกอร์ตัวเล็กสองครั้ง…" at bounding box center [562, 125] width 171 height 213
click at [543, 79] on div "# ป้องกันการรุกรานจาก "Brak" และ "Treg"! # คุณต้องโจมตีอ็อกเกอร์ตัวเล็กสองครั้ง…" at bounding box center [562, 116] width 171 height 194
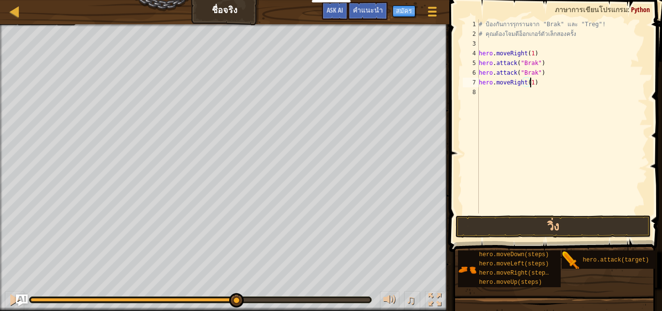
scroll to position [4, 4]
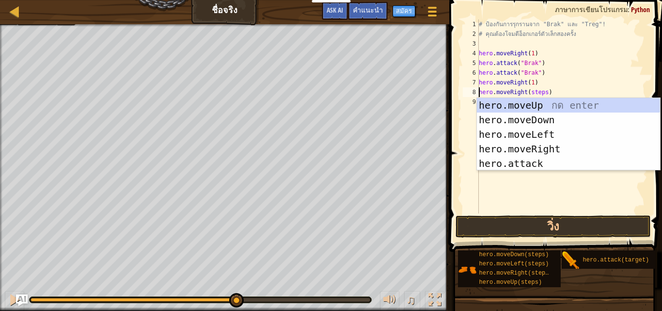
click at [552, 89] on div "# ป้องกันการรุกรานจาก "Brak" และ "Treg"! # คุณต้องโจมตีอ็อกเกอร์ตัวเล็กสองครั้ง…" at bounding box center [562, 125] width 171 height 213
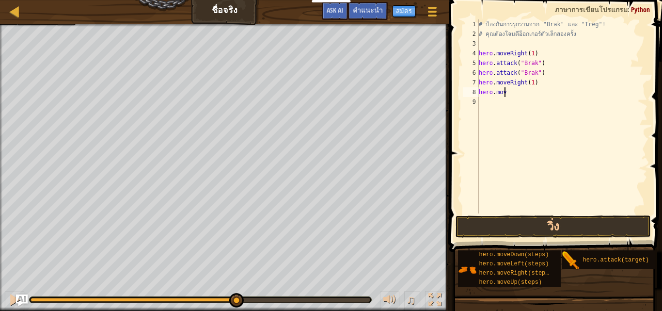
scroll to position [4, 1]
type textarea "h"
click at [540, 90] on div "# ป้องกันการรุกรานจาก "Brak" และ "Treg"! # คุณต้องโจมตีอ็อกเกอร์ตัวเล็กสองครั้ง…" at bounding box center [562, 116] width 171 height 194
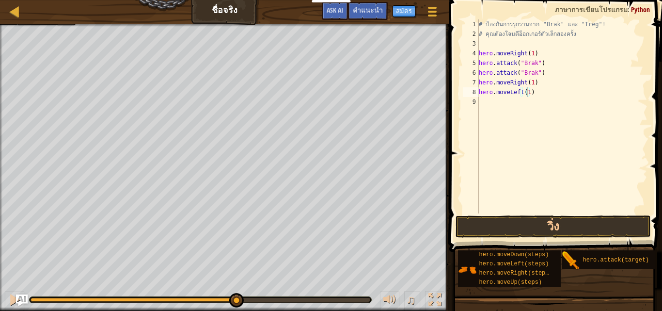
drag, startPoint x: 576, startPoint y: 261, endPoint x: 545, endPoint y: 200, distance: 68.5
click at [542, 196] on div "คำแนะนำ hero.moveLeft(1) 1 2 3 4 5 6 7 8 9 # ป้องกันการรุกรานจาก "Brak" และ "Tr…" at bounding box center [554, 153] width 216 height 306
drag, startPoint x: 576, startPoint y: 262, endPoint x: 595, endPoint y: 269, distance: 19.8
click at [595, 269] on div "hero.moveDown(steps) hero.moveLeft(steps) hero.moveRight(steps) hero.moveUp(ste…" at bounding box center [557, 269] width 198 height 38
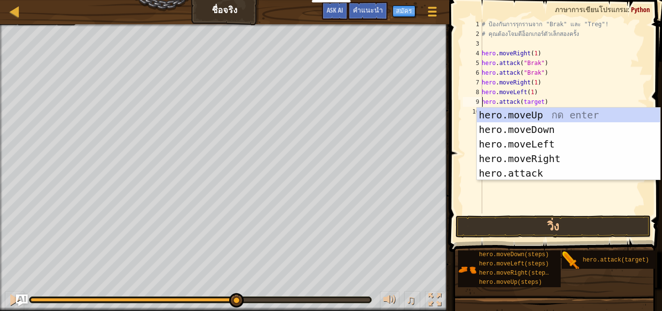
click at [591, 63] on div "# ป้องกันการรุกรานจาก "Brak" และ "Treg"! # คุณต้องโจมตีอ็อกเกอร์ตัวเล็กสองครั้ง…" at bounding box center [564, 125] width 168 height 213
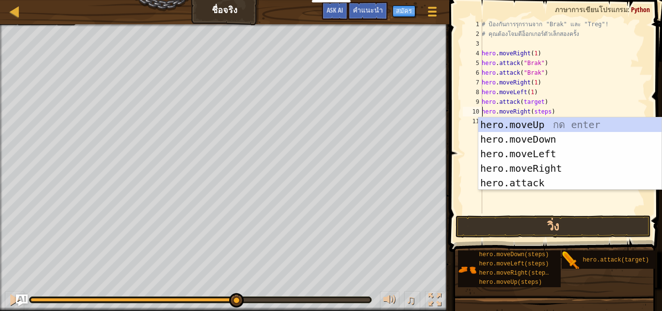
click at [546, 112] on div "# ป้องกันการรุกรานจาก "Brak" และ "Treg"! # คุณต้องโจมตีอ็อกเกอร์ตัวเล็กสองครั้ง…" at bounding box center [564, 125] width 168 height 213
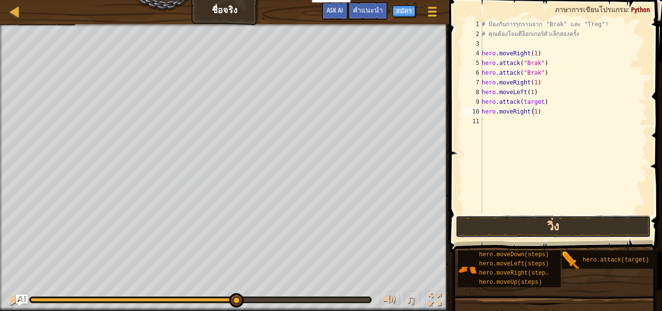
click at [561, 220] on button "วิ่ง" at bounding box center [553, 226] width 195 height 22
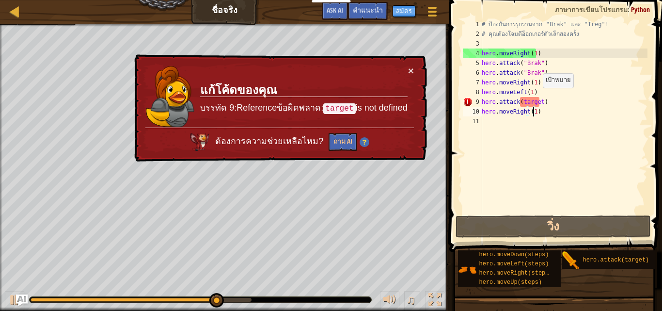
click at [539, 98] on div "# ป้องกันการรุกรานจาก "Brak" และ "Treg"! # คุณต้องโจมตีอ็อกเกอร์ตัวเล็กสองครั้ง…" at bounding box center [564, 125] width 168 height 213
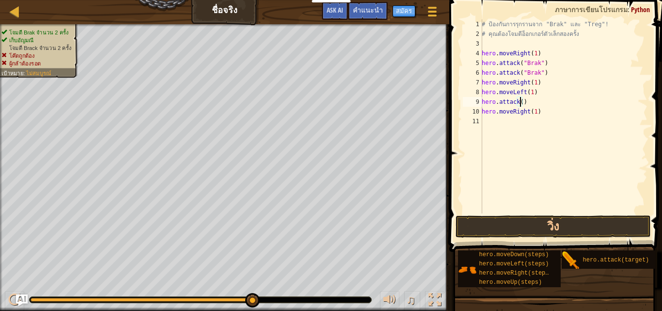
scroll to position [4, 3]
click at [512, 217] on button "วิ่ง" at bounding box center [553, 226] width 195 height 22
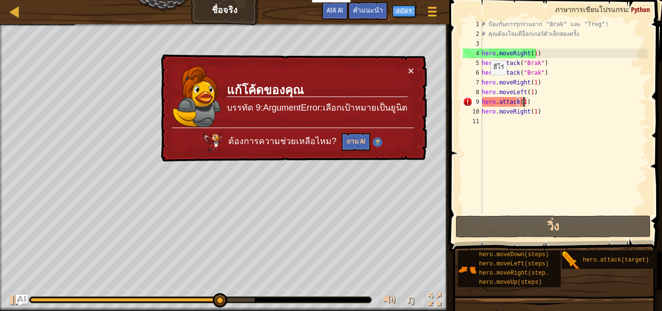
click at [406, 66] on td "แก้โค้ดของคุณ บรรทัด 9:ArgumentError:เลือกเป้าหมายเป็นยูนิต" at bounding box center [317, 96] width 182 height 63
drag, startPoint x: 566, startPoint y: 131, endPoint x: 548, endPoint y: 153, distance: 28.5
click at [548, 153] on div "# ป้องกันการรุกรานจาก "Brak" และ "Treg"! # คุณต้องโจมตีอ็อกเกอร์ตัวเล็กสองครั้ง…" at bounding box center [564, 125] width 168 height 213
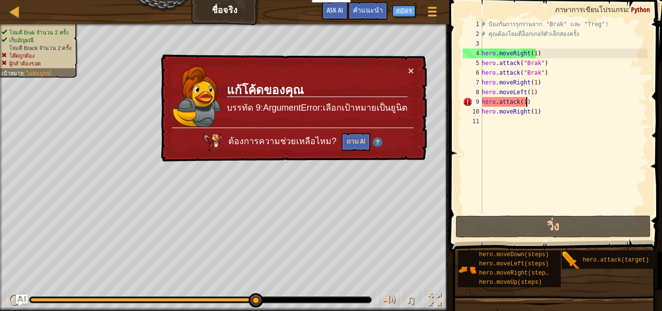
click at [557, 98] on div "# ป้องกันการรุกรานจาก "Brak" และ "Treg"! # คุณต้องโจมตีอ็อกเกอร์ตัวเล็กสองครั้ง…" at bounding box center [564, 125] width 168 height 213
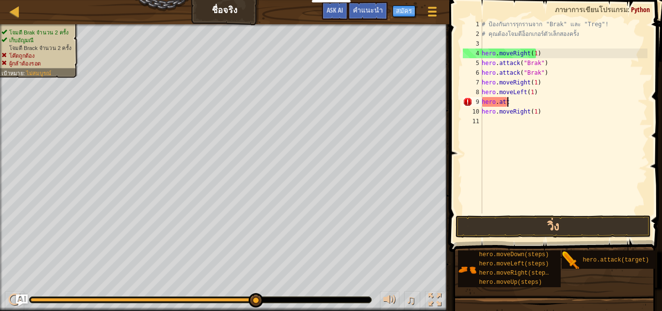
scroll to position [4, 0]
type textarea "h"
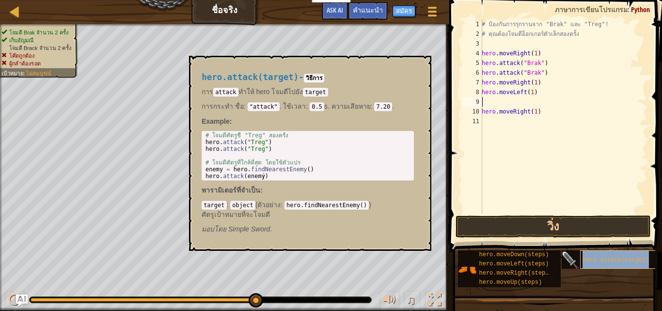
click at [593, 260] on span "hero.attack(target)" at bounding box center [616, 259] width 66 height 7
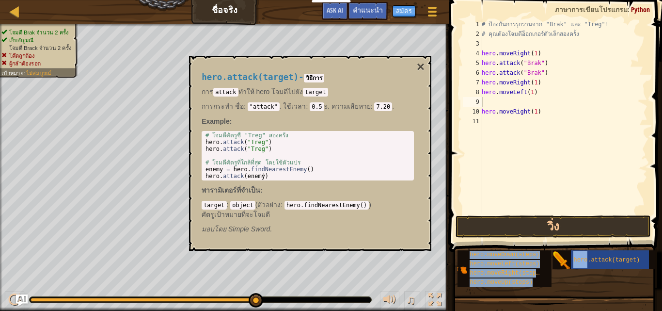
scroll to position [0, 0]
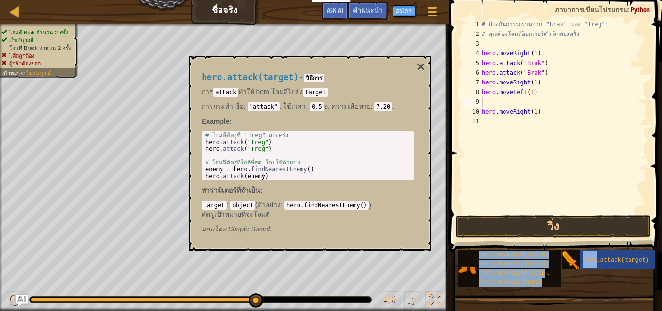
drag, startPoint x: 593, startPoint y: 260, endPoint x: 539, endPoint y: 119, distance: 150.3
click at [539, 119] on div "คำแนะนำ 1 2 3 4 5 6 7 8 9 10 11 # ป้องกันการรุกรานจาก "Brak" และ "Treg"! # คุณต…" at bounding box center [554, 153] width 216 height 306
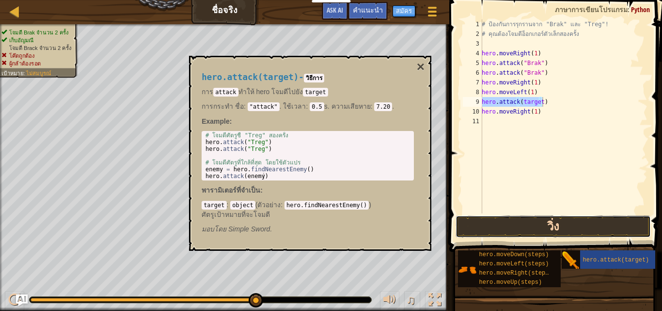
click at [530, 222] on button "วิ่ง" at bounding box center [553, 226] width 195 height 22
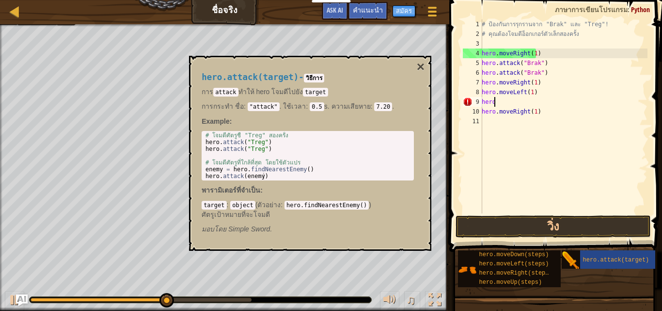
type textarea "h"
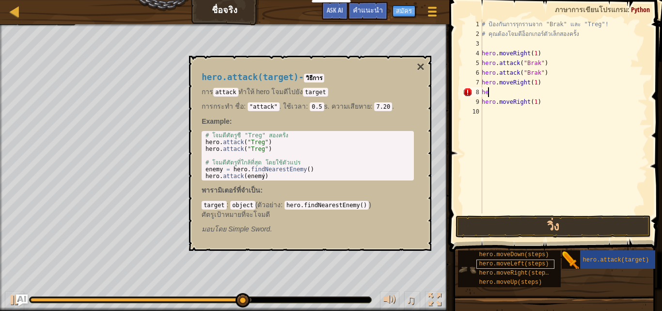
type textarea "h"
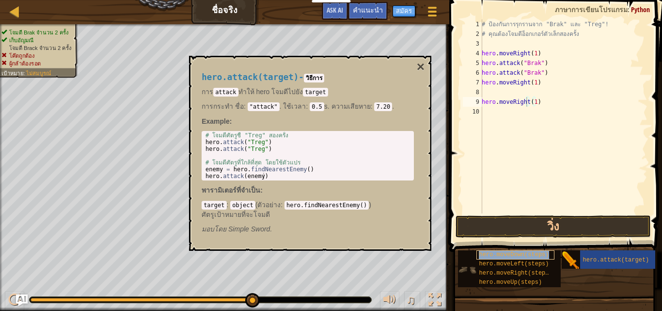
type textarea "hero.moveRighthero.moveDown(steps)(1)"
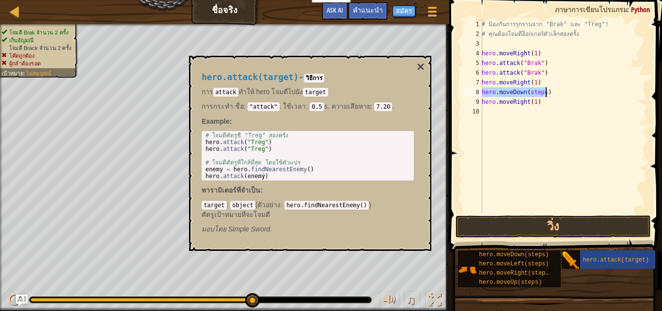
click at [540, 92] on div "# ป้องกันการรุกรานจาก "Brak" และ "Treg"! # คุณต้องโจมตีอ็อกเกอร์ตัวเล็กสองครั้ง…" at bounding box center [564, 116] width 168 height 194
click at [541, 93] on div "# ป้องกันการรุกรานจาก "Brak" และ "Treg"! # คุณต้องโจมตีอ็อกเกอร์ตัวเล็กสองครั้ง…" at bounding box center [564, 125] width 168 height 213
click at [552, 225] on button "วิ่ง" at bounding box center [553, 226] width 195 height 22
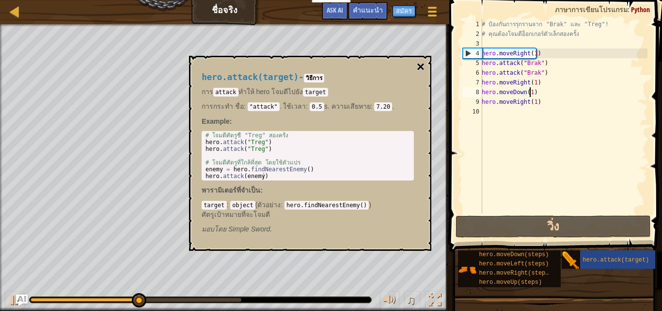
click at [419, 64] on button "×" at bounding box center [421, 67] width 8 height 14
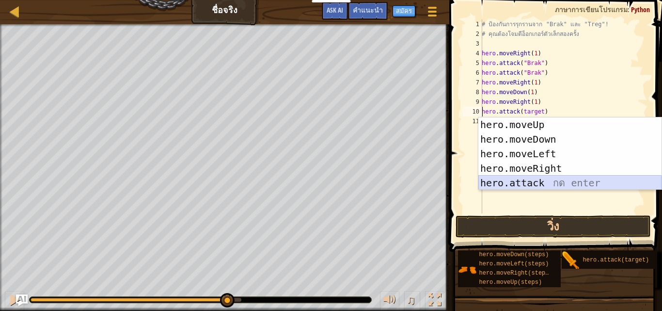
click at [589, 183] on div "hero.moveUp กด enter hero.moveDown กด enter hero.moveLeft กด enter hero.moveRig…" at bounding box center [569, 168] width 183 height 102
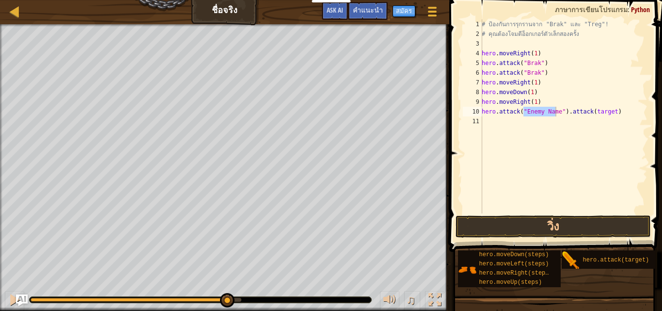
click at [558, 214] on span at bounding box center [556, 112] width 221 height 280
click at [557, 220] on button "วิ่ง" at bounding box center [553, 226] width 195 height 22
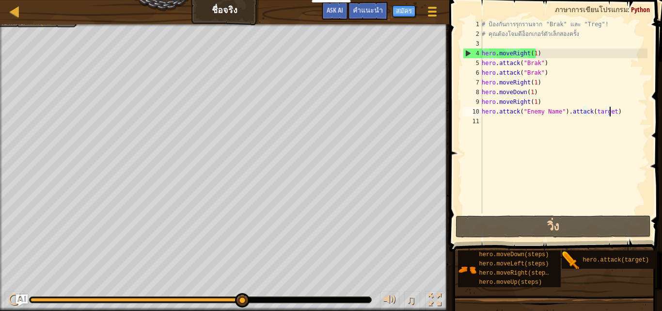
click at [634, 114] on div "# ป้องกันการรุกรานจาก "Brak" และ "Treg"! # คุณต้องโจมตีอ็อกเกอร์ตัวเล็กสองครั้ง…" at bounding box center [564, 125] width 168 height 213
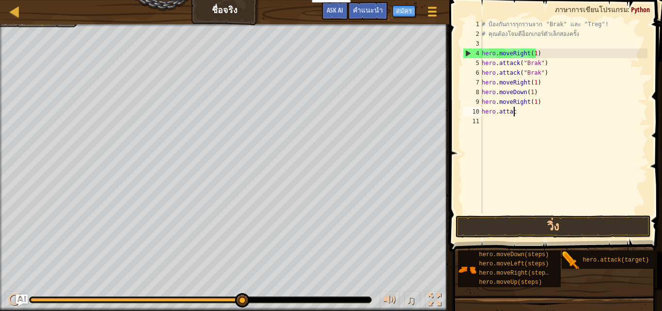
scroll to position [4, 0]
type textarea "h"
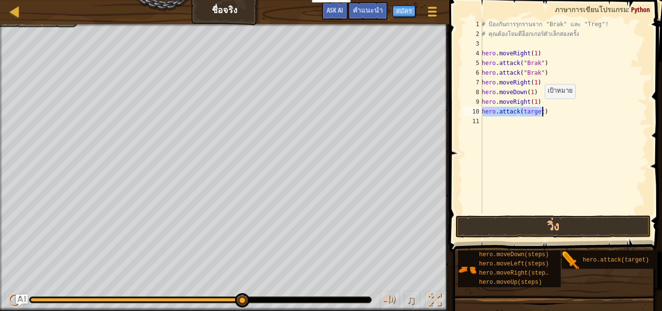
click at [539, 108] on div "# ป้องกันการรุกรานจาก "Brak" และ "Treg"! # คุณต้องโจมตีอ็อกเกอร์ตัวเล็กสองครั้ง…" at bounding box center [564, 116] width 168 height 194
click at [520, 113] on div "# ป้องกันการรุกรานจาก "Brak" และ "Treg"! # คุณต้องโจมตีอ็อกเกอร์ตัวเล็กสองครั้ง…" at bounding box center [564, 125] width 168 height 213
click at [534, 111] on div "# ป้องกันการรุกรานจาก "Brak" และ "Treg"! # คุณต้องโจมตีอ็อกเกอร์ตัวเล็กสองครั้ง…" at bounding box center [564, 125] width 168 height 213
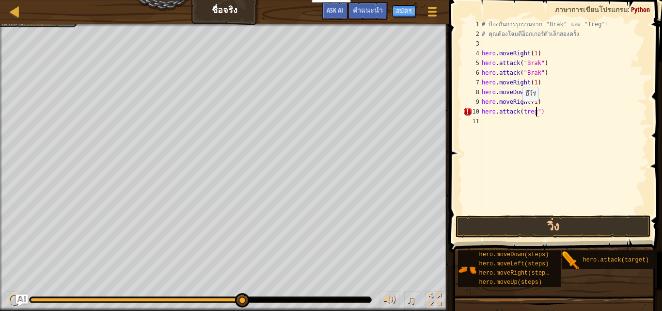
click at [517, 111] on div "# ป้องกันการรุกรานจาก "Brak" และ "Treg"! # คุณต้องโจมตีอ็อกเกอร์ตัวเล็กสองครั้ง…" at bounding box center [564, 125] width 168 height 213
click at [519, 112] on div "# ป้องกันการรุกรานจาก "Brak" และ "Treg"! # คุณต้องโจมตีอ็อกเกอร์ตัวเล็กสองครั้ง…" at bounding box center [564, 125] width 168 height 213
click at [521, 110] on div "# ป้องกันการรุกรานจาก "Brak" และ "Treg"! # คุณต้องโจมตีอ็อกเกอร์ตัวเล็กสองครั้ง…" at bounding box center [564, 125] width 168 height 213
type textarea "hero.attack("treg")"
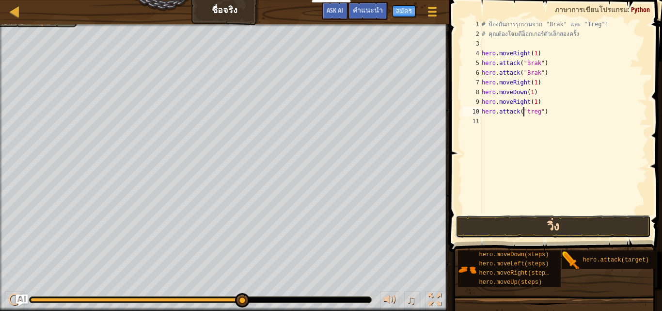
click at [542, 230] on button "วิ่ง" at bounding box center [553, 226] width 195 height 22
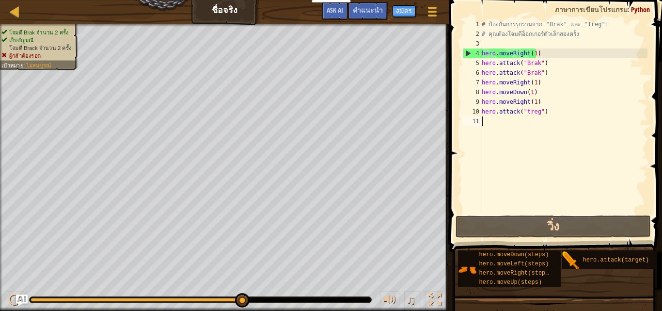
drag, startPoint x: 560, startPoint y: 128, endPoint x: 555, endPoint y: 144, distance: 16.4
click at [555, 144] on div "# ป้องกันการรุกรานจาก "Brak" และ "Treg"! # คุณต้องโจมตีอ็อกเกอร์ตัวเล็กสองครั้ง…" at bounding box center [564, 125] width 168 height 213
